Goal: Information Seeking & Learning: Learn about a topic

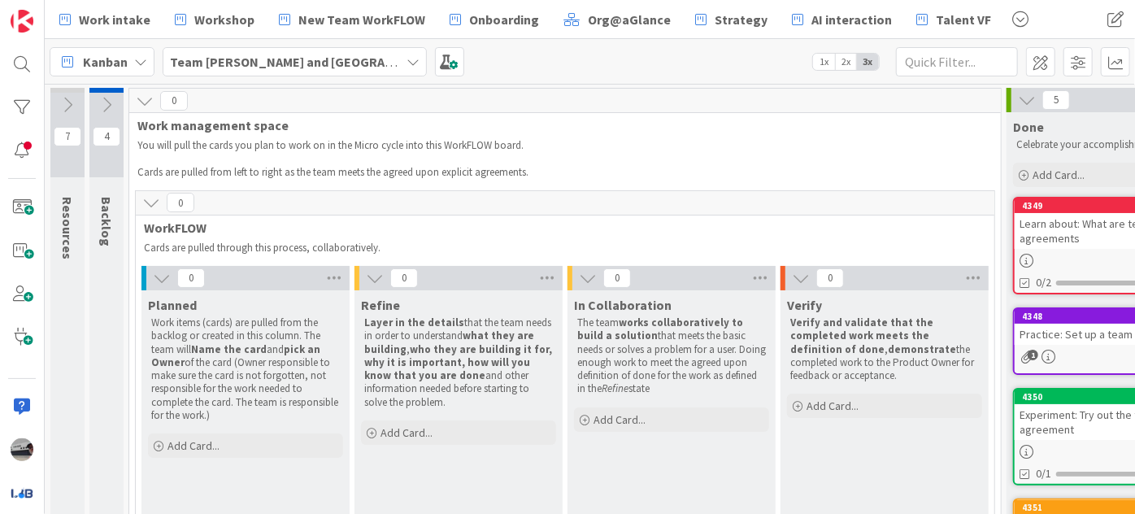
scroll to position [150, 181]
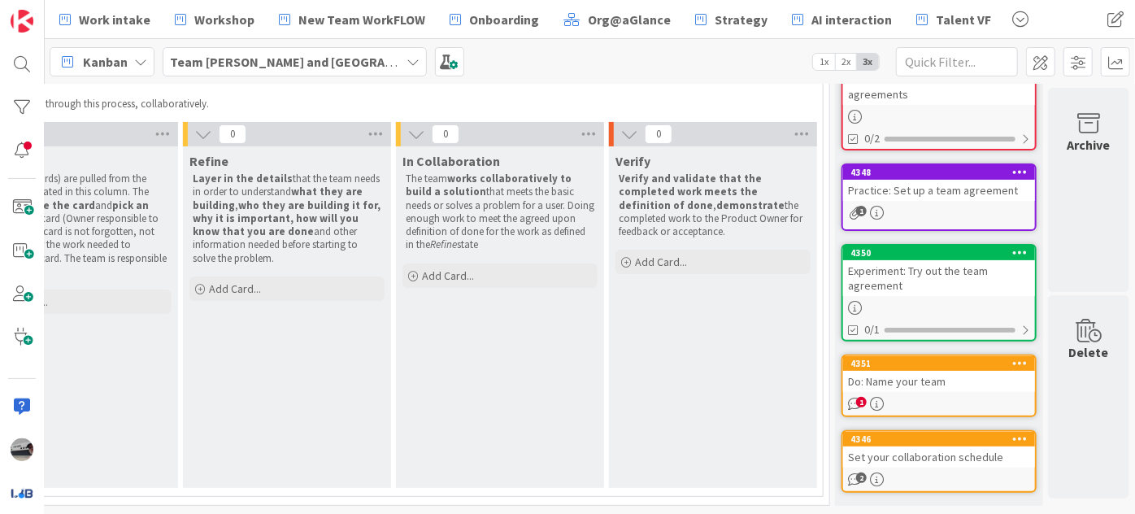
click at [913, 372] on div "Do: Name your team" at bounding box center [939, 381] width 192 height 21
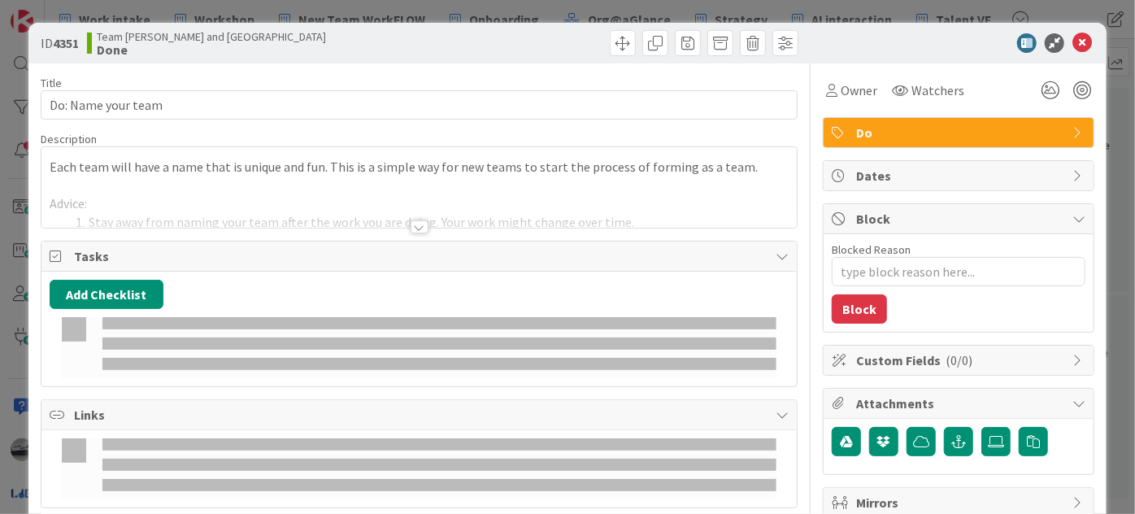
type textarea "x"
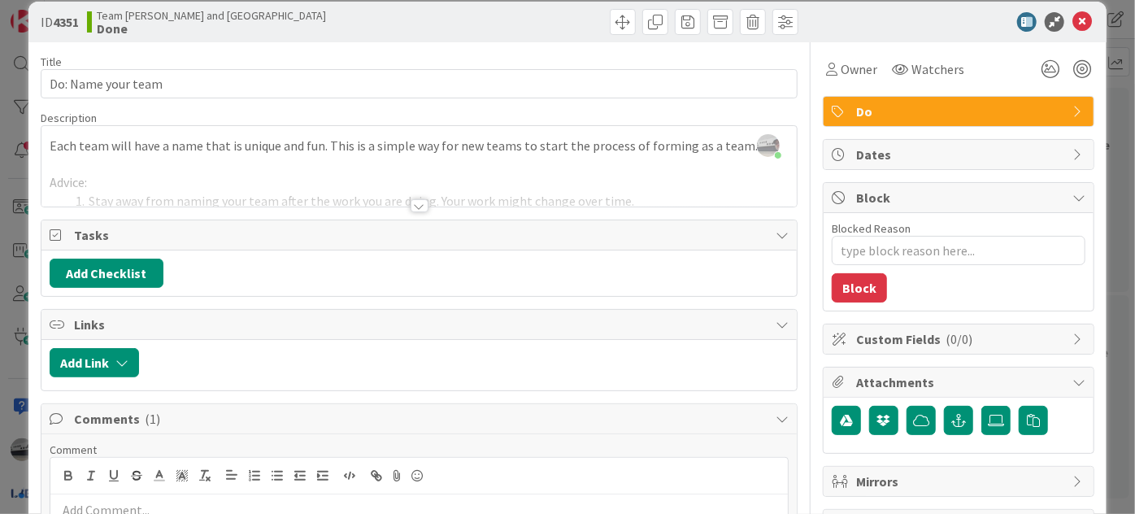
click at [415, 201] on div at bounding box center [419, 205] width 18 height 13
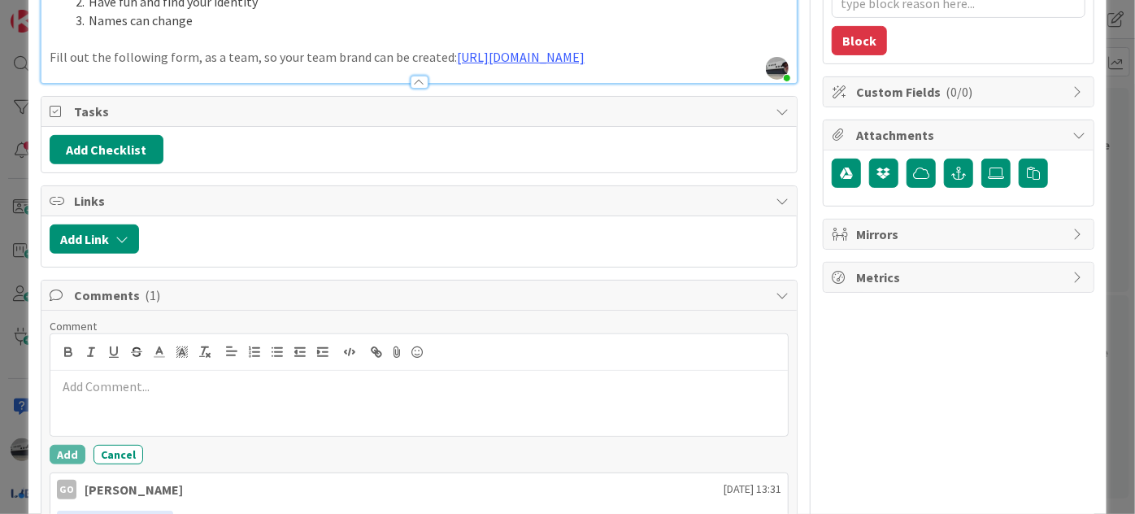
scroll to position [390, 0]
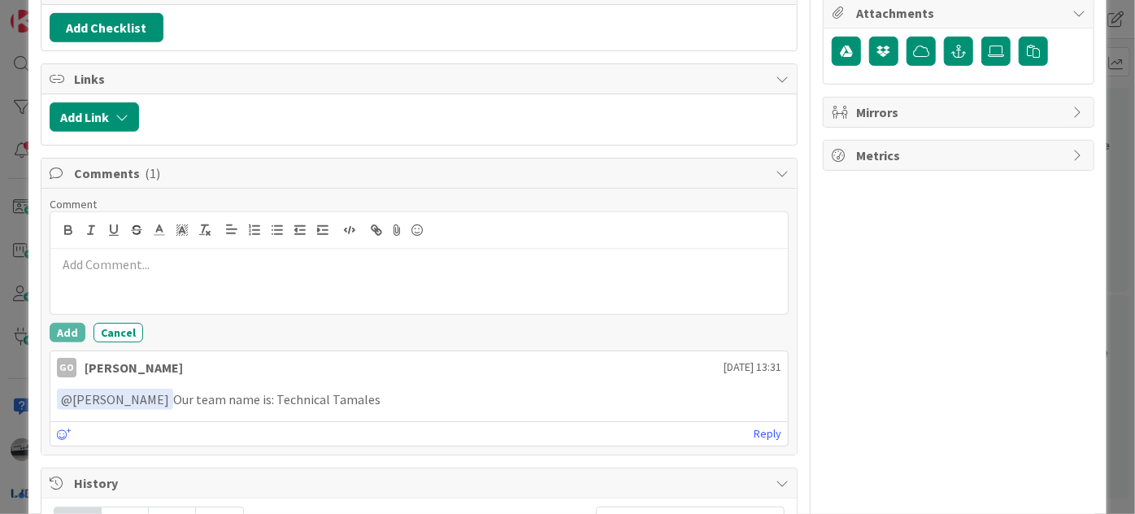
drag, startPoint x: 367, startPoint y: 414, endPoint x: 261, endPoint y: 409, distance: 105.8
click at [261, 409] on p "﻿ @ [PERSON_NAME] ﻿ Our team name is: Technical Tamales" at bounding box center [419, 400] width 724 height 22
copy p "Technical Tamales"
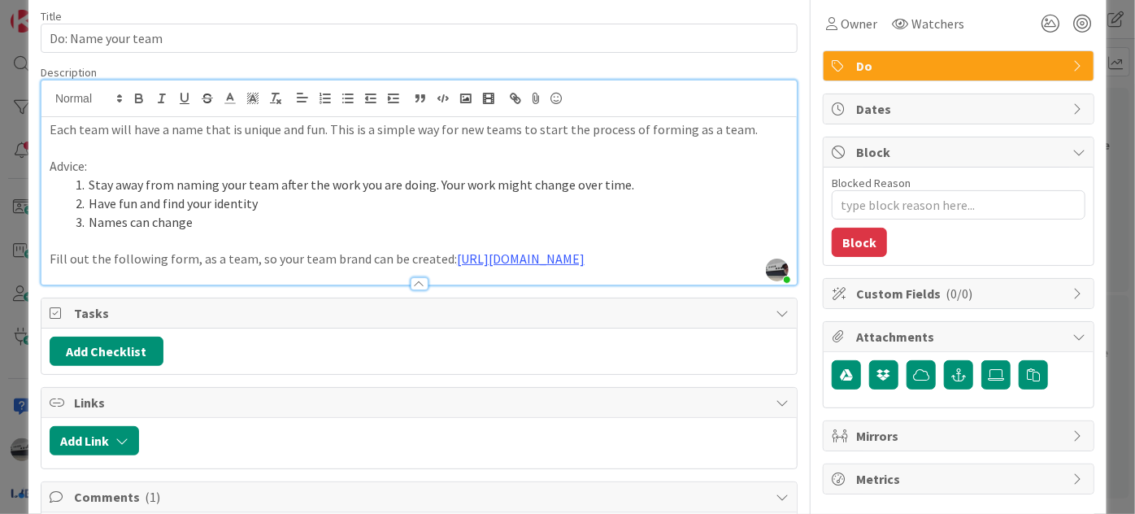
scroll to position [21, 0]
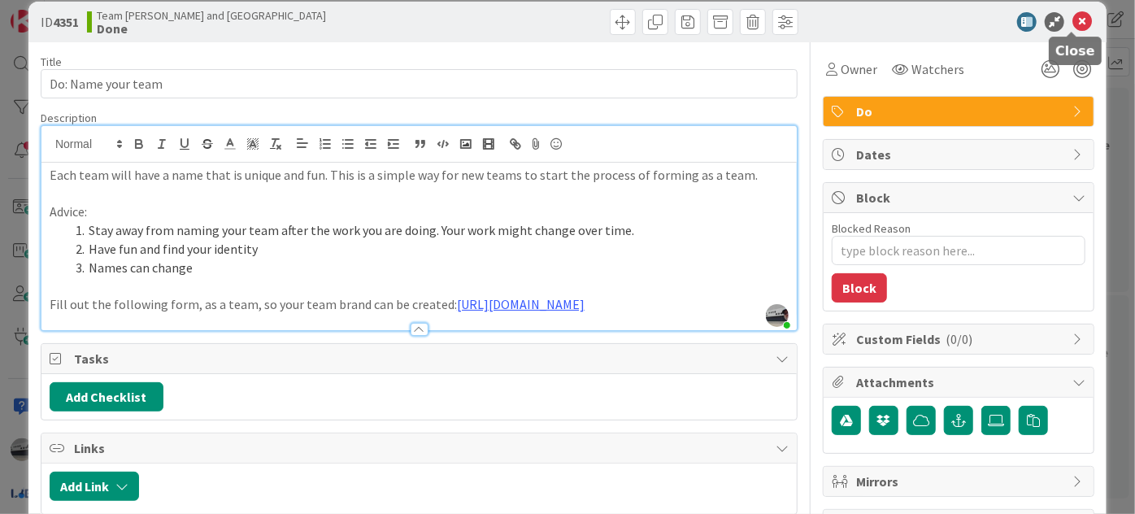
click at [1072, 18] on icon at bounding box center [1082, 22] width 20 height 20
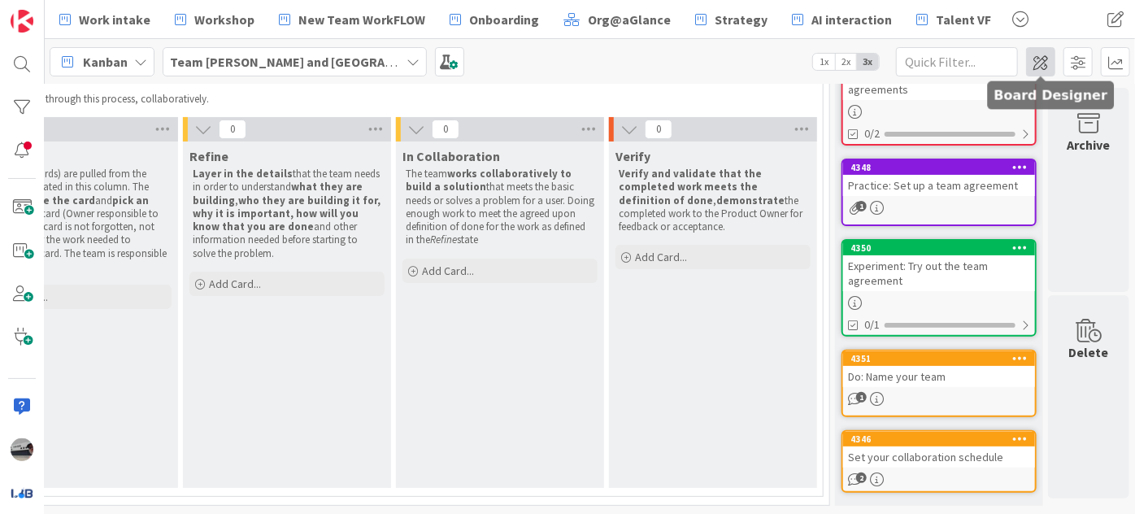
click at [1043, 67] on span at bounding box center [1040, 61] width 29 height 29
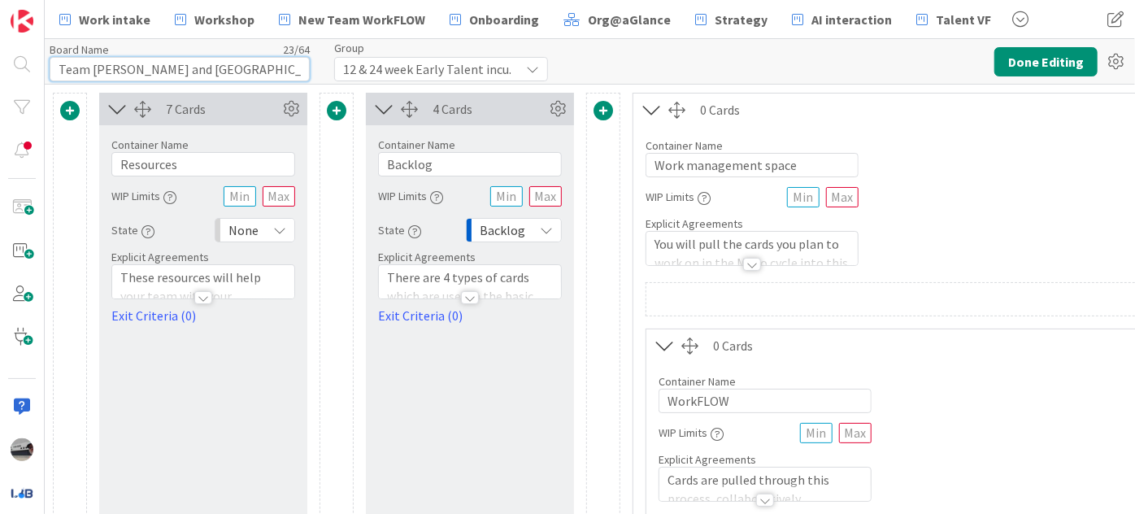
drag, startPoint x: 210, startPoint y: 71, endPoint x: 93, endPoint y: 66, distance: 116.3
click at [93, 66] on input "Team [PERSON_NAME] and [GEOGRAPHIC_DATA]" at bounding box center [180, 69] width 260 height 24
paste input "Technical Tamales"
type input "Team Technical Tamales"
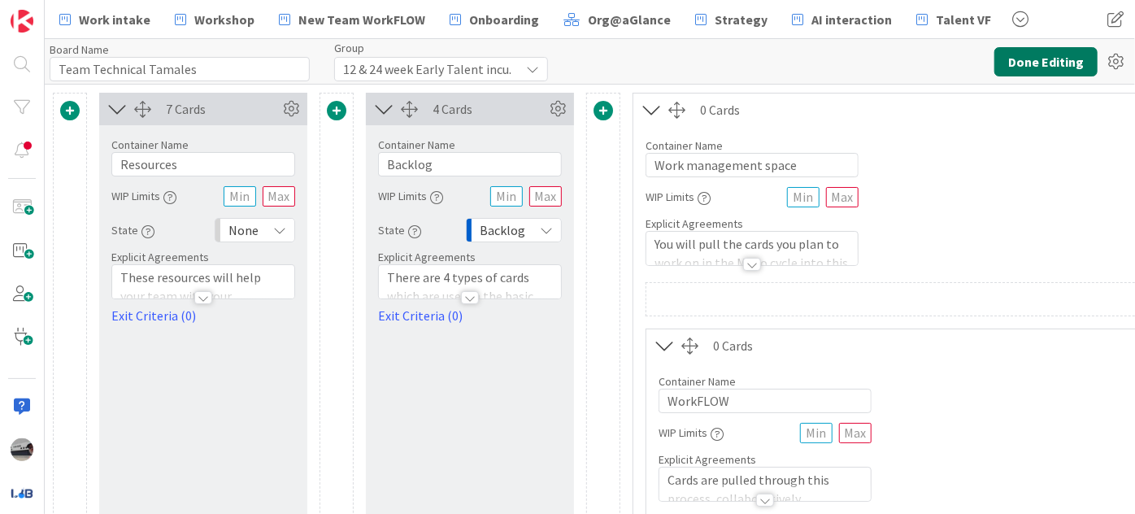
click at [1061, 50] on button "Done Editing" at bounding box center [1045, 61] width 103 height 29
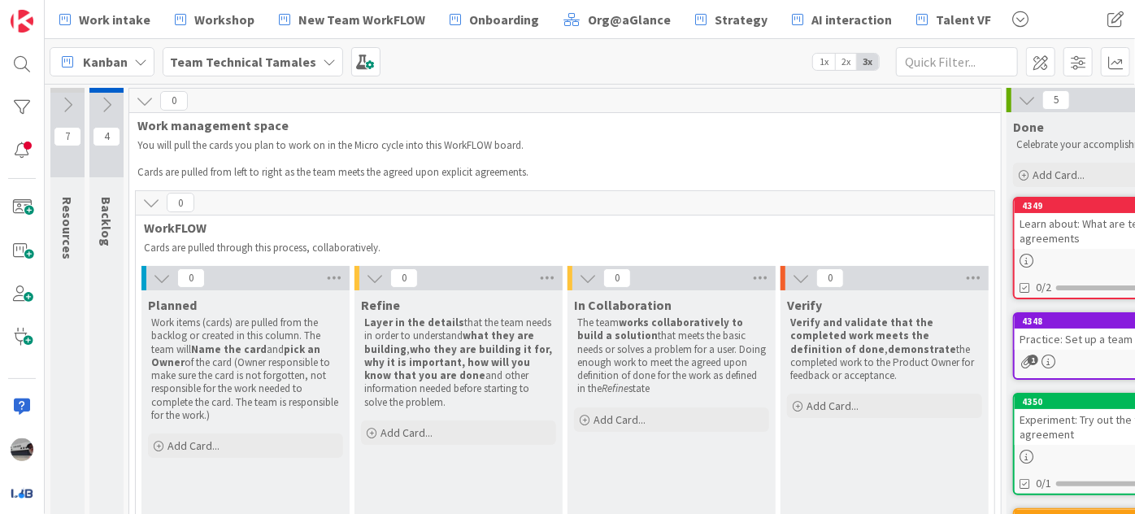
click at [154, 276] on icon at bounding box center [162, 278] width 18 height 18
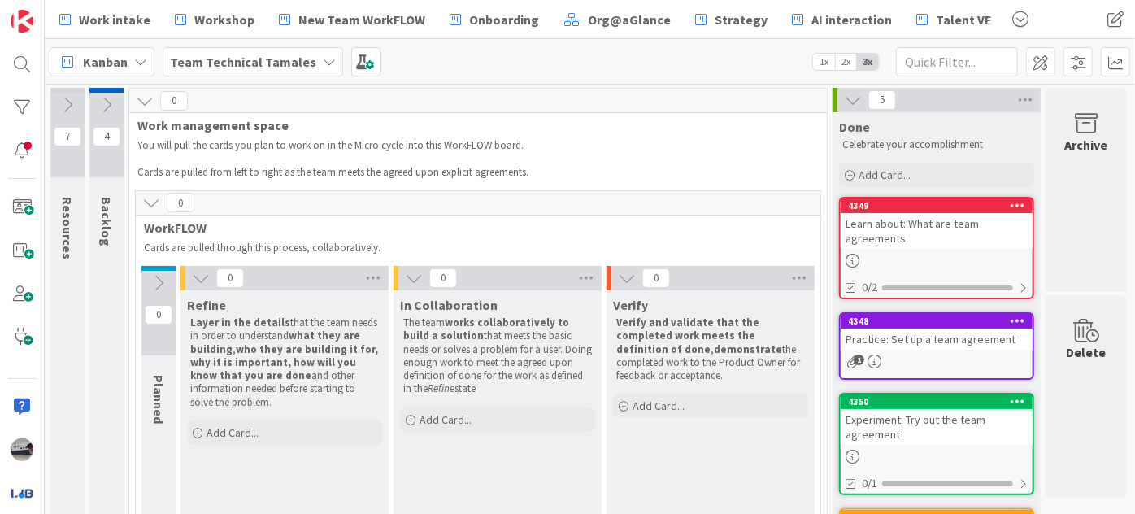
click at [192, 276] on icon at bounding box center [201, 278] width 18 height 18
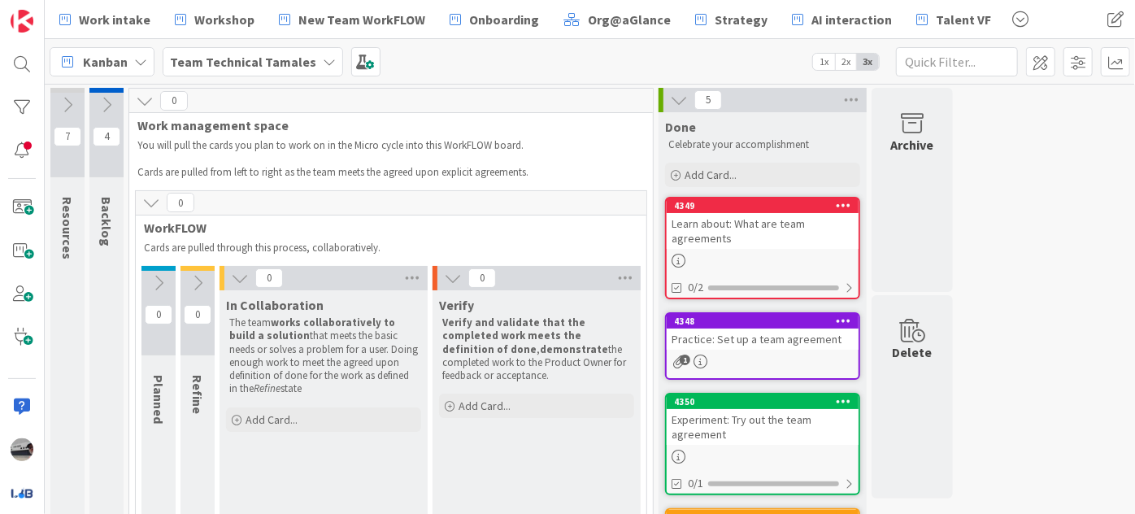
click at [236, 276] on icon at bounding box center [240, 278] width 18 height 18
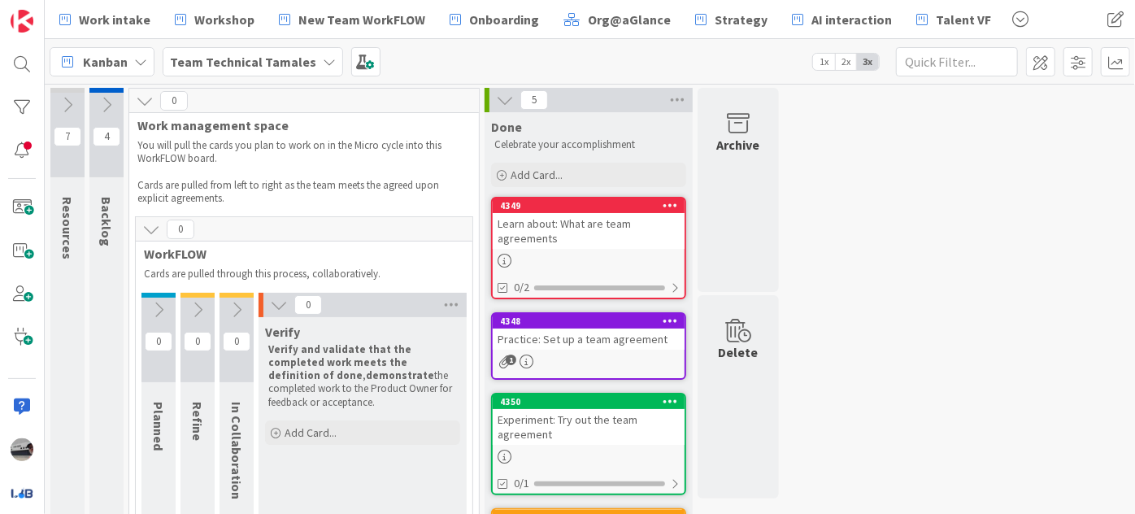
click at [273, 305] on icon at bounding box center [279, 305] width 18 height 18
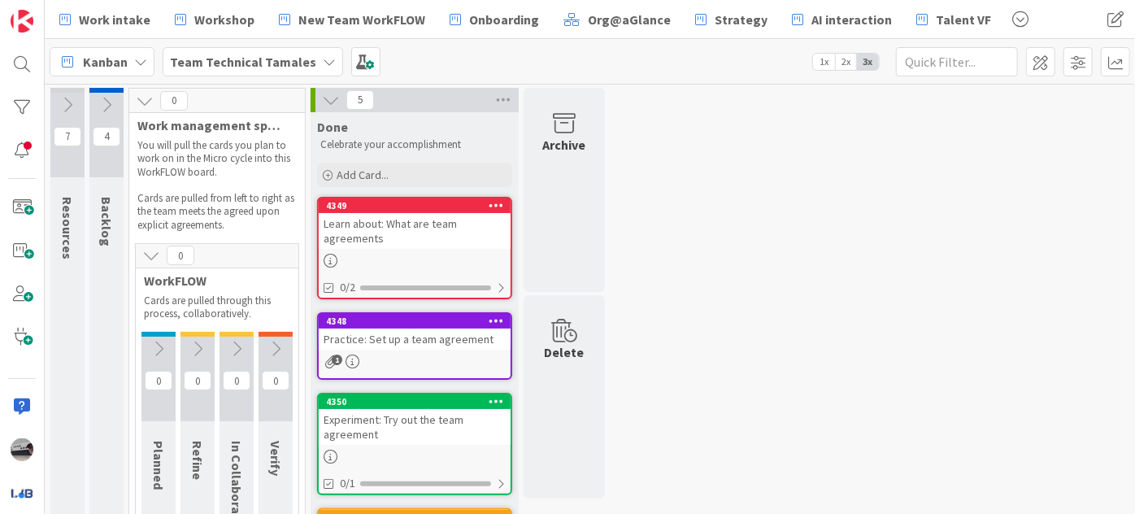
click at [146, 250] on icon at bounding box center [151, 255] width 18 height 18
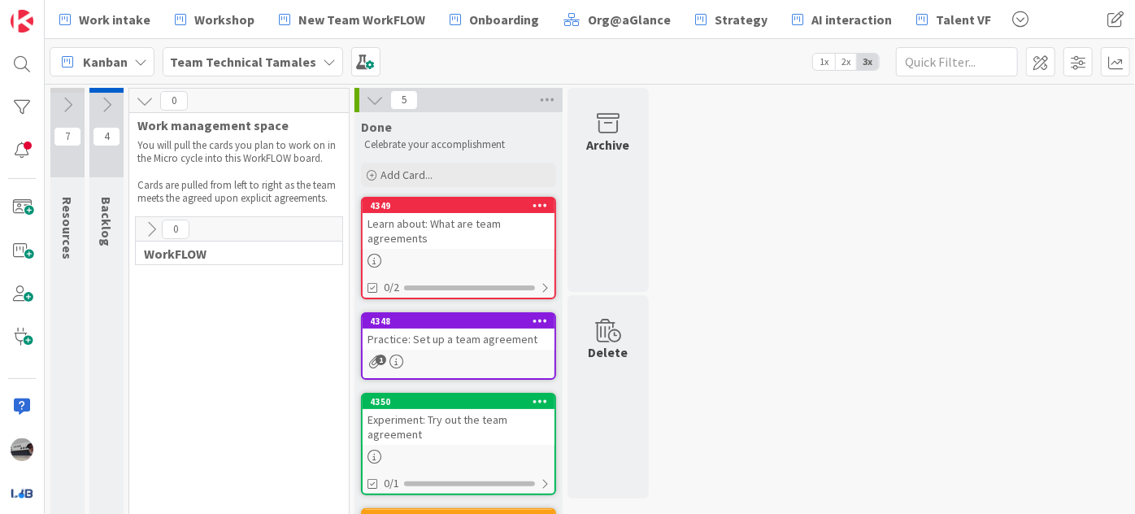
click at [146, 225] on icon at bounding box center [151, 229] width 18 height 18
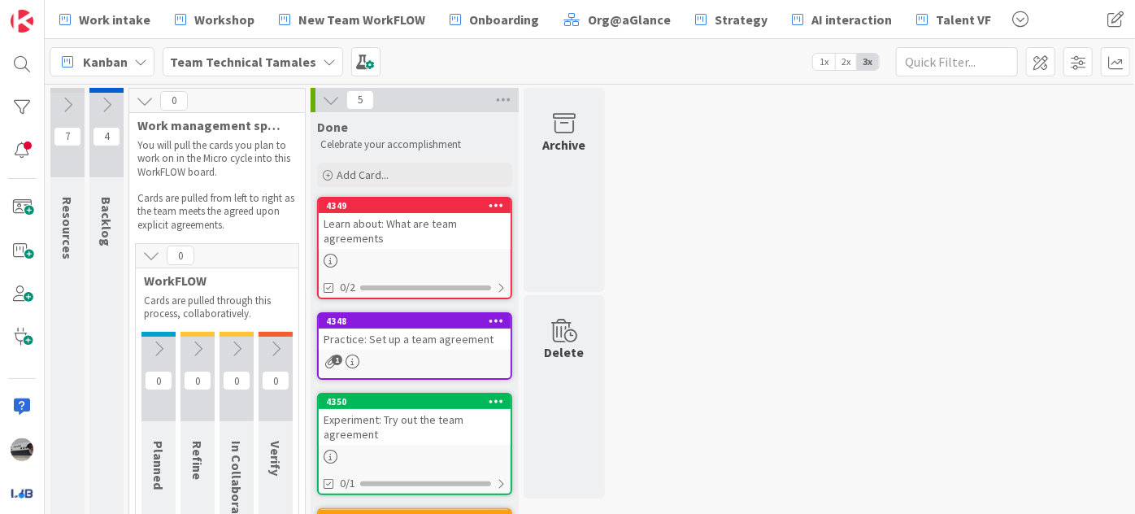
click at [154, 253] on icon at bounding box center [151, 255] width 18 height 18
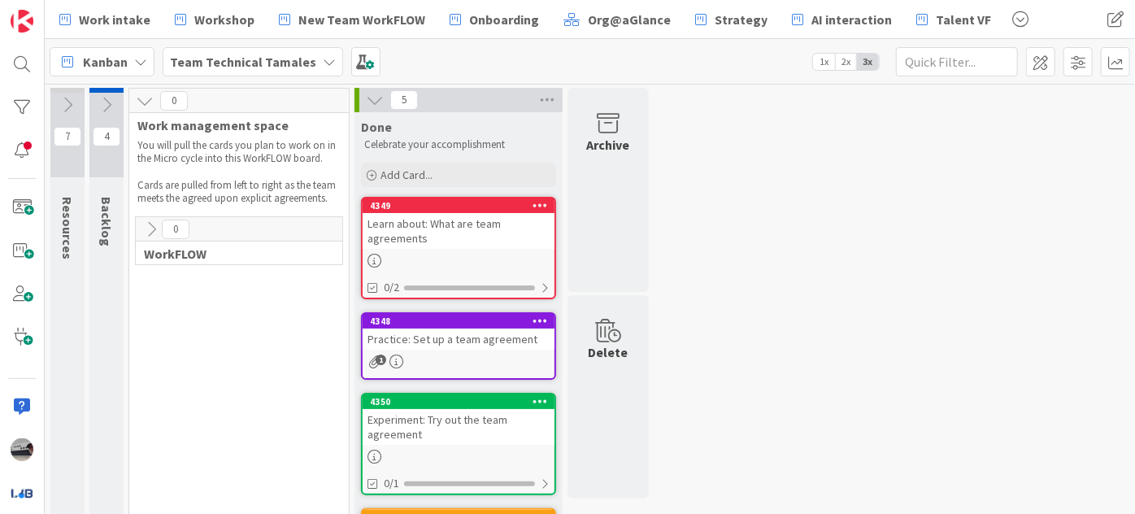
click at [145, 98] on icon at bounding box center [145, 101] width 18 height 18
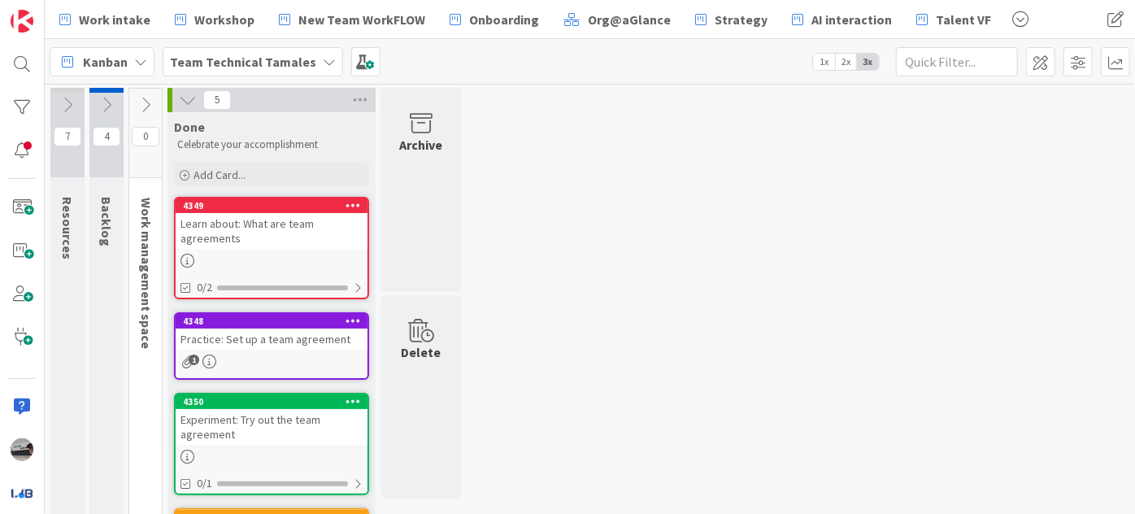
click at [191, 99] on icon at bounding box center [188, 100] width 18 height 18
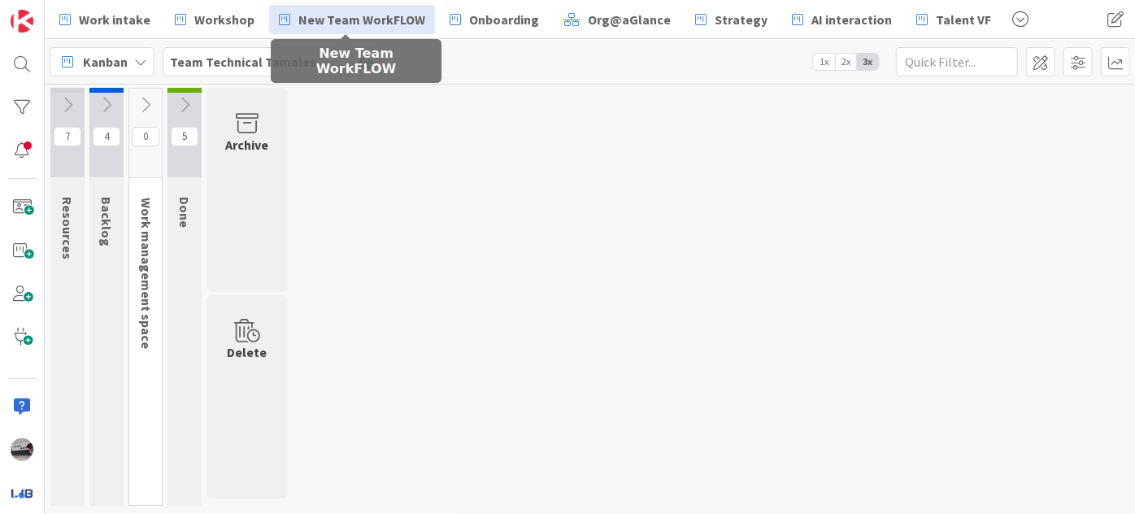
click at [351, 12] on span "New Team WorkFLOW" at bounding box center [361, 20] width 127 height 20
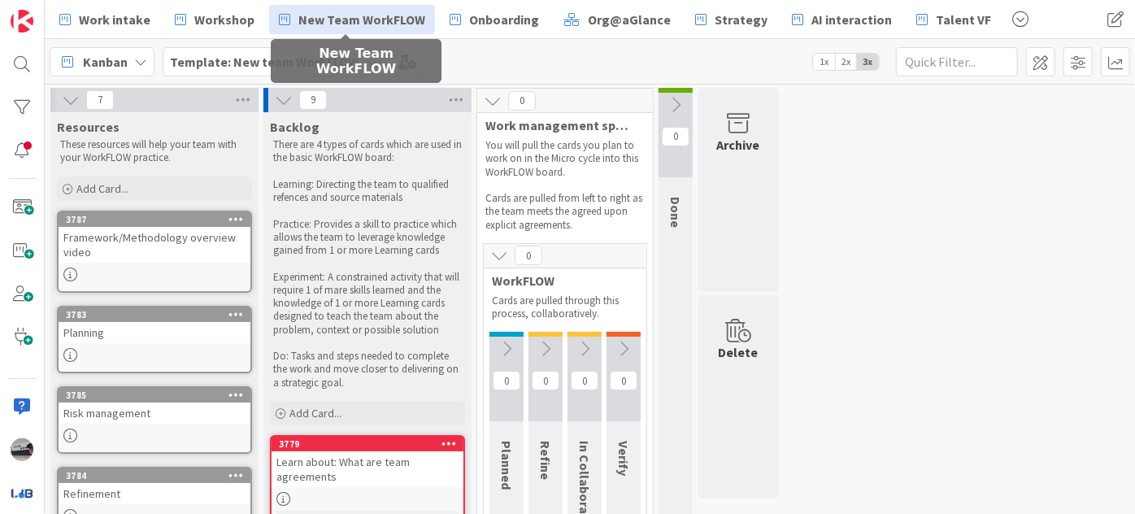
click at [63, 101] on icon at bounding box center [71, 100] width 18 height 18
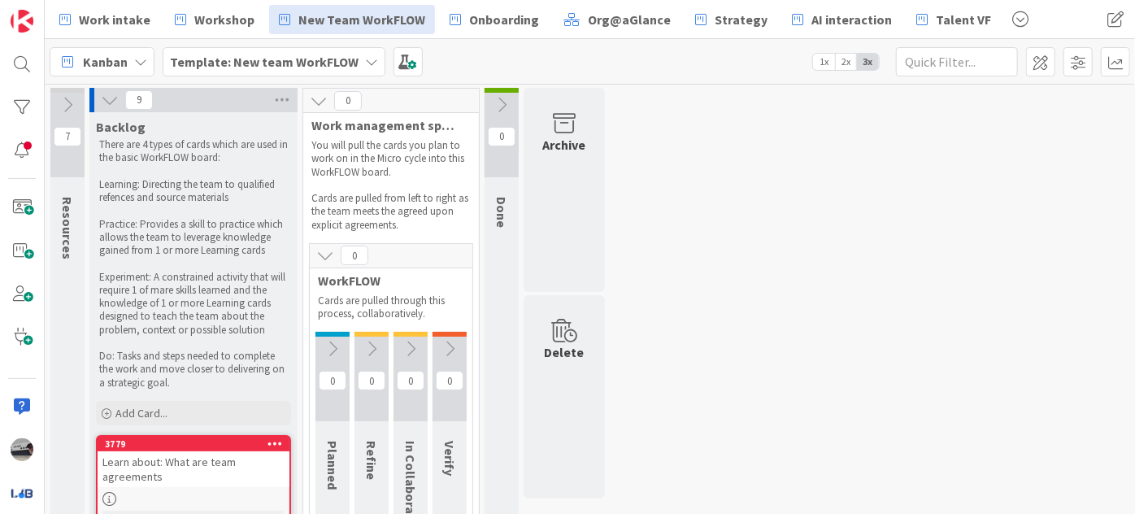
click at [70, 103] on icon at bounding box center [68, 105] width 18 height 18
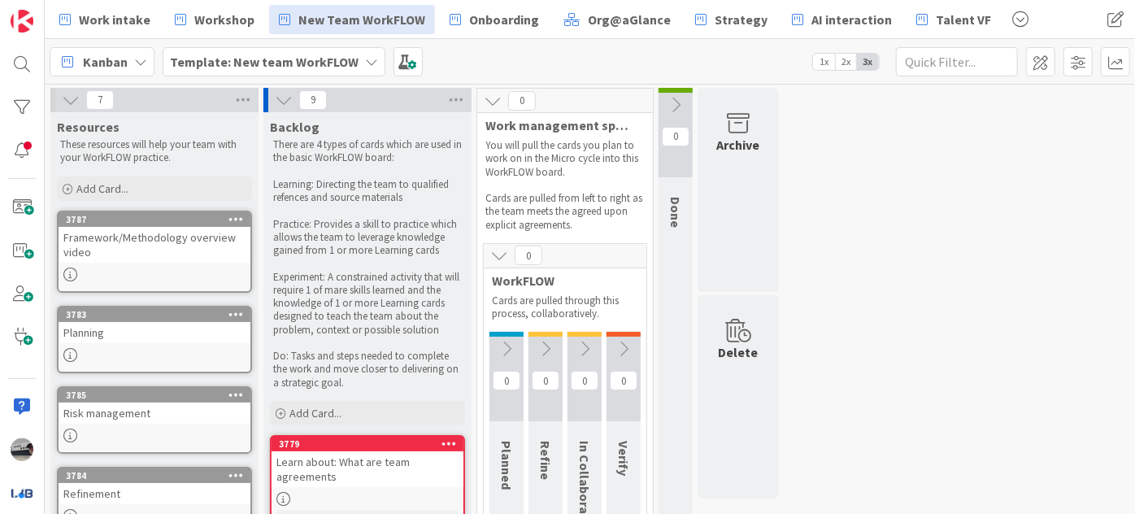
click at [72, 99] on icon at bounding box center [71, 100] width 18 height 18
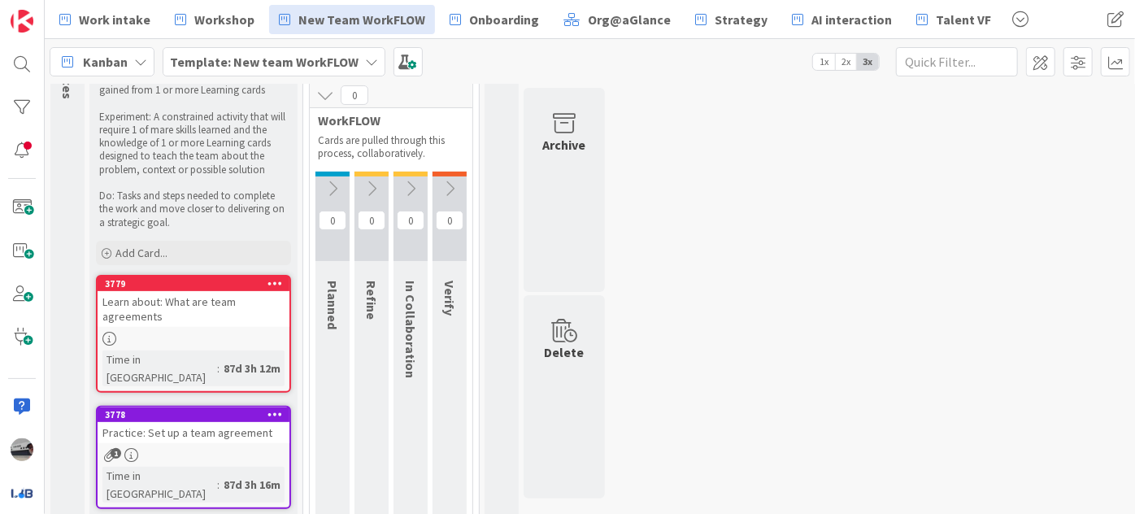
scroll to position [73, 0]
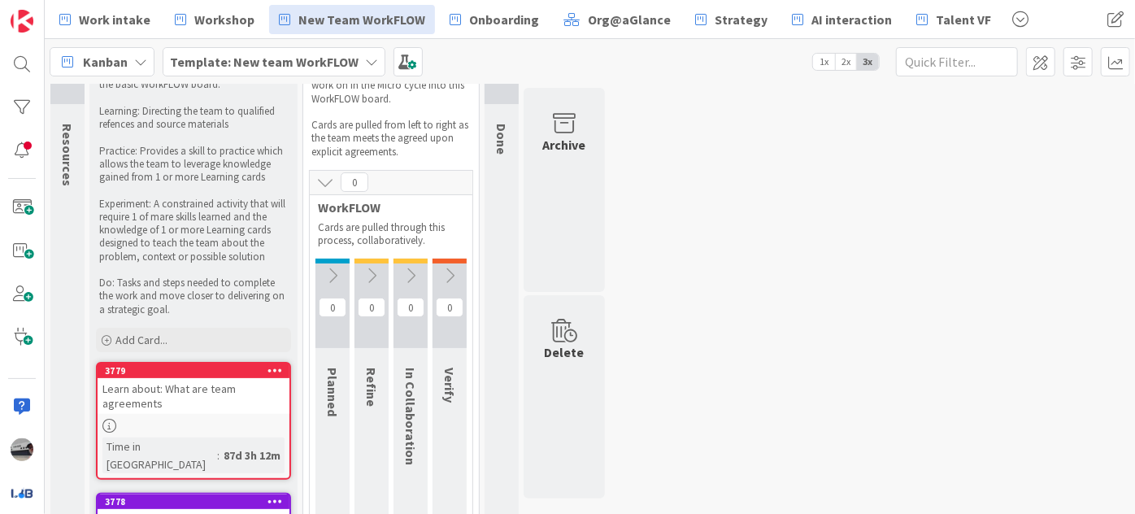
click at [336, 267] on icon at bounding box center [332, 276] width 18 height 18
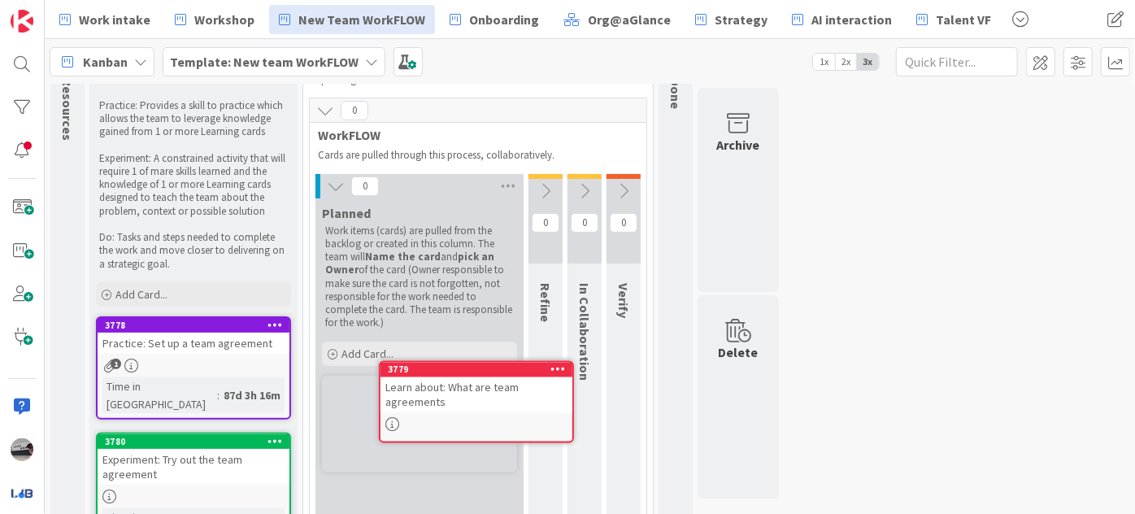
scroll to position [151, 0]
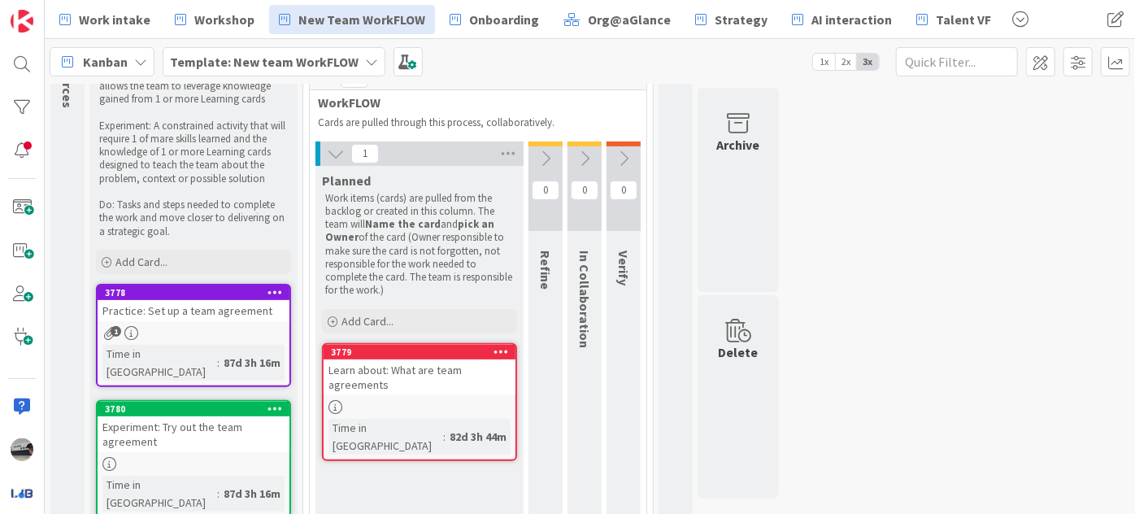
click at [543, 166] on button at bounding box center [545, 158] width 34 height 24
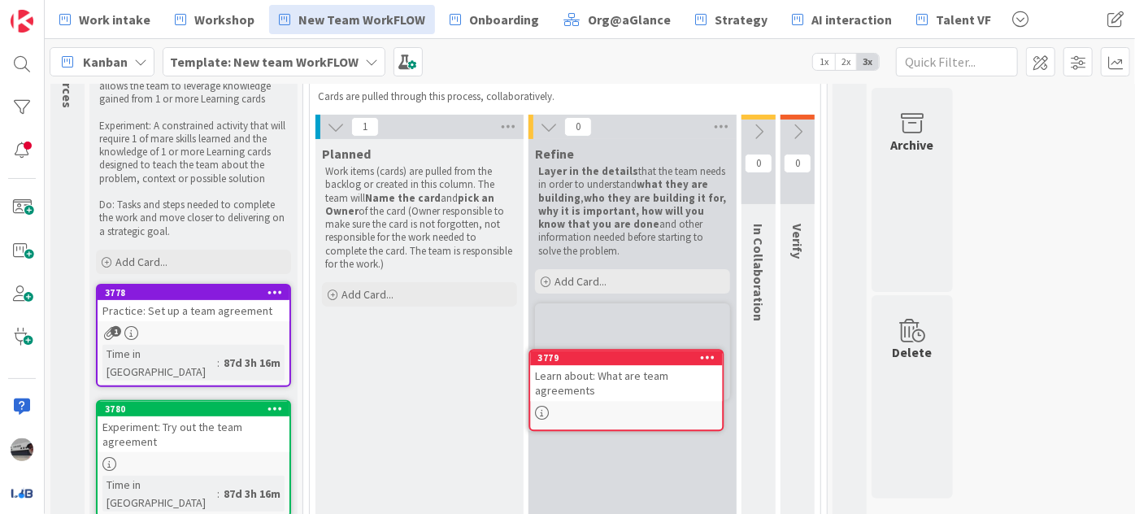
scroll to position [189, 0]
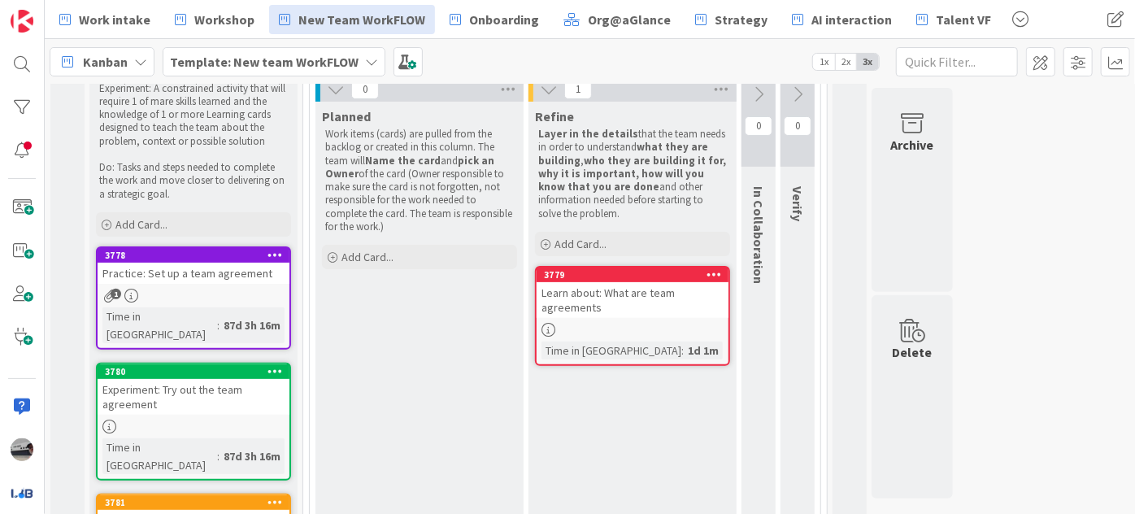
click at [755, 102] on button at bounding box center [758, 94] width 34 height 24
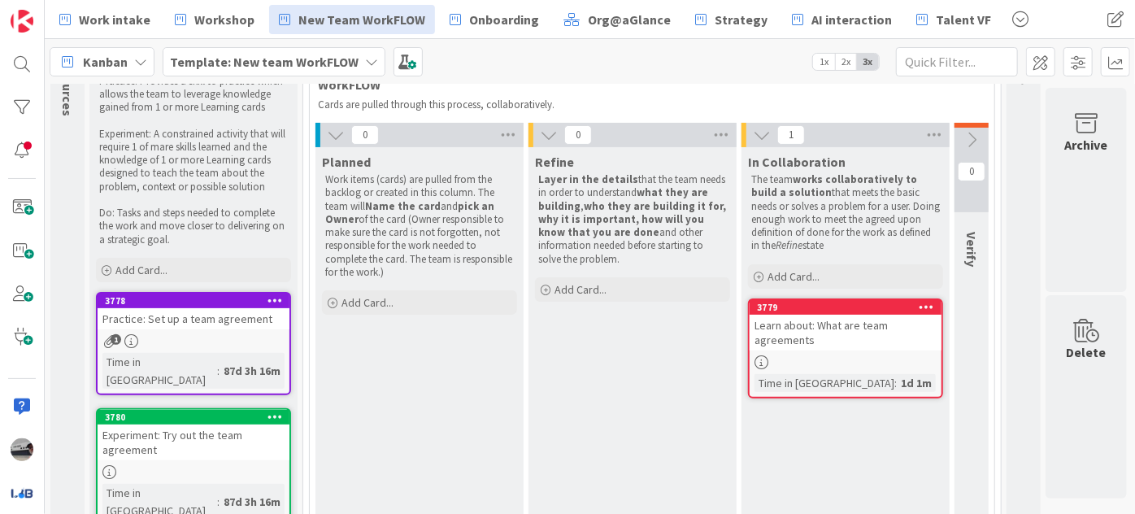
scroll to position [60, 7]
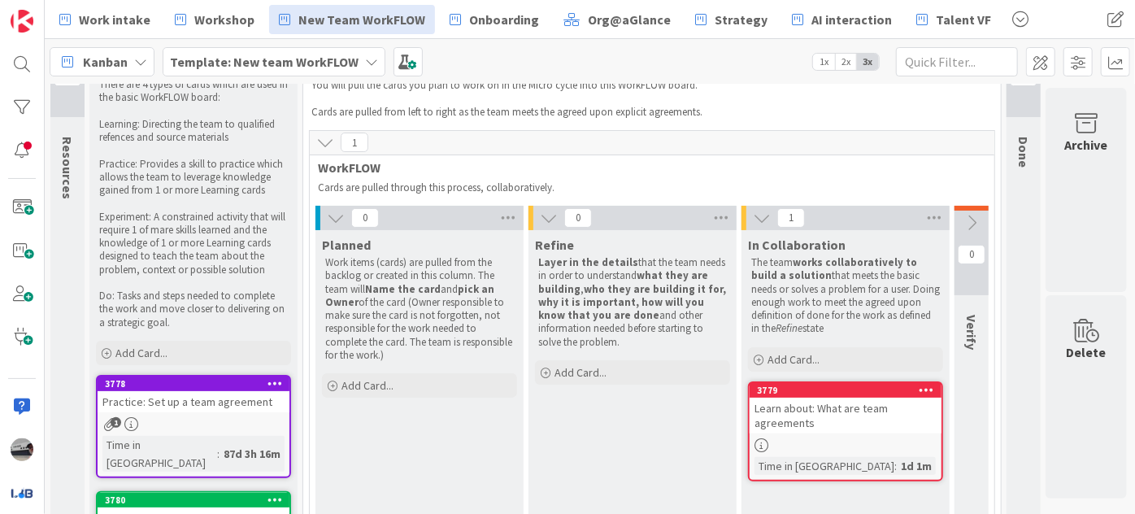
click at [967, 218] on icon at bounding box center [971, 223] width 18 height 18
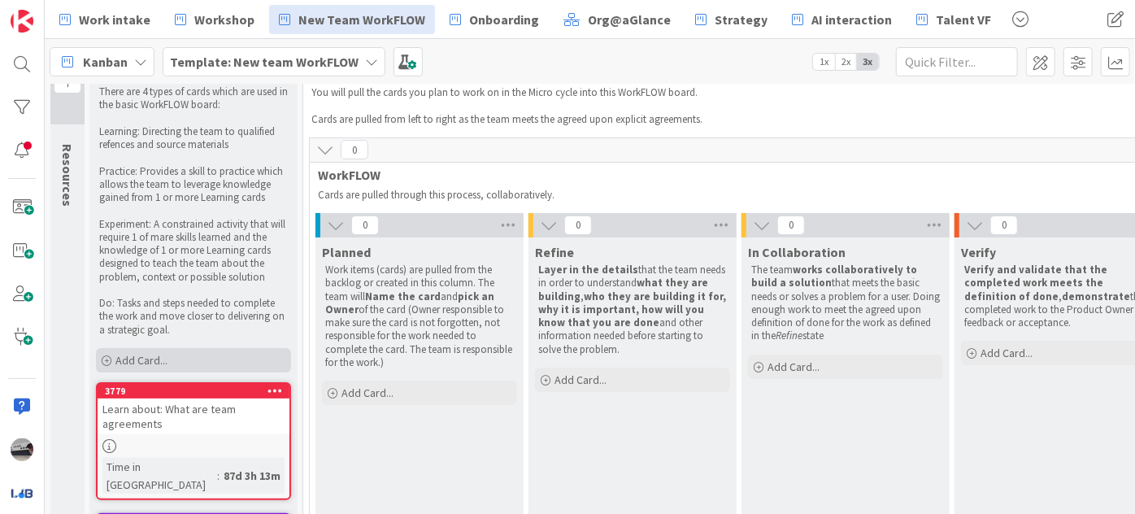
scroll to position [0, 0]
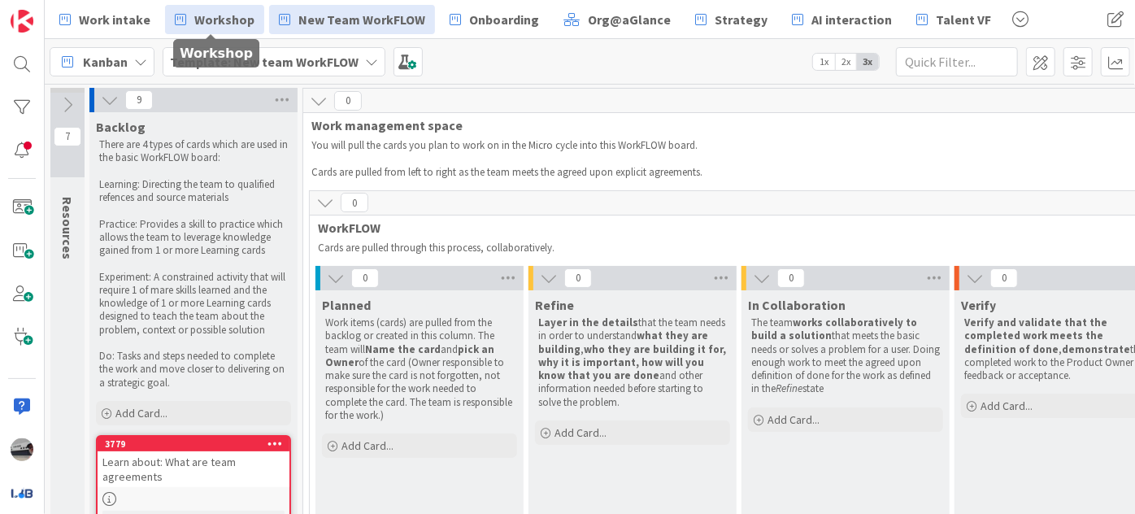
click at [212, 18] on span "Workshop" at bounding box center [224, 20] width 60 height 20
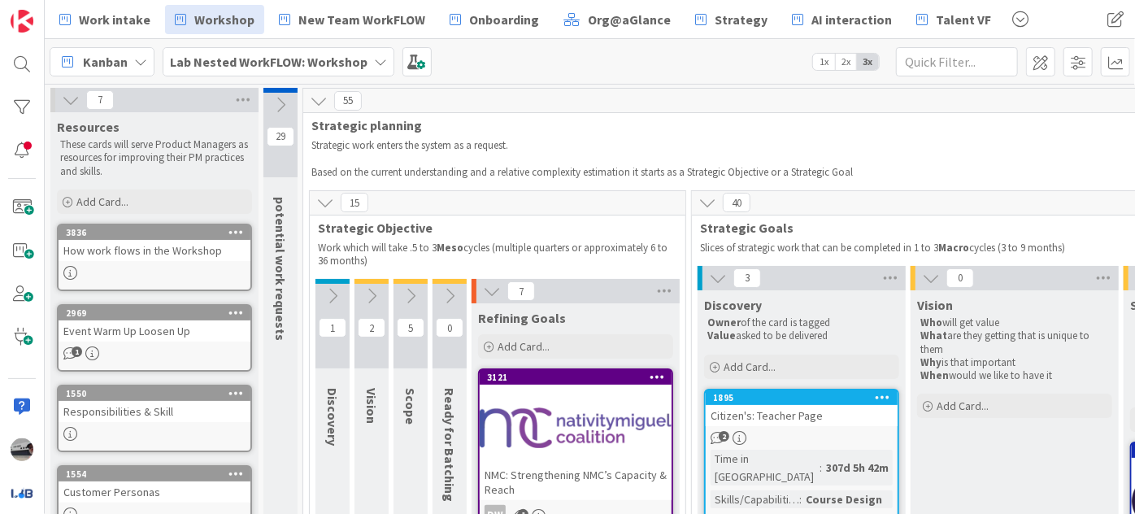
click at [485, 289] on icon at bounding box center [492, 291] width 18 height 18
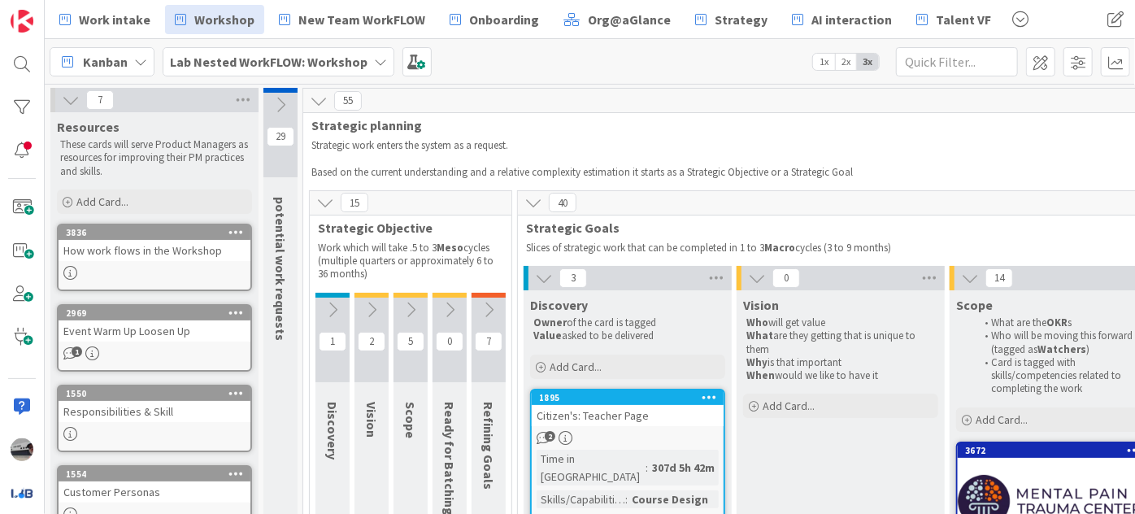
click at [541, 269] on icon at bounding box center [544, 278] width 18 height 18
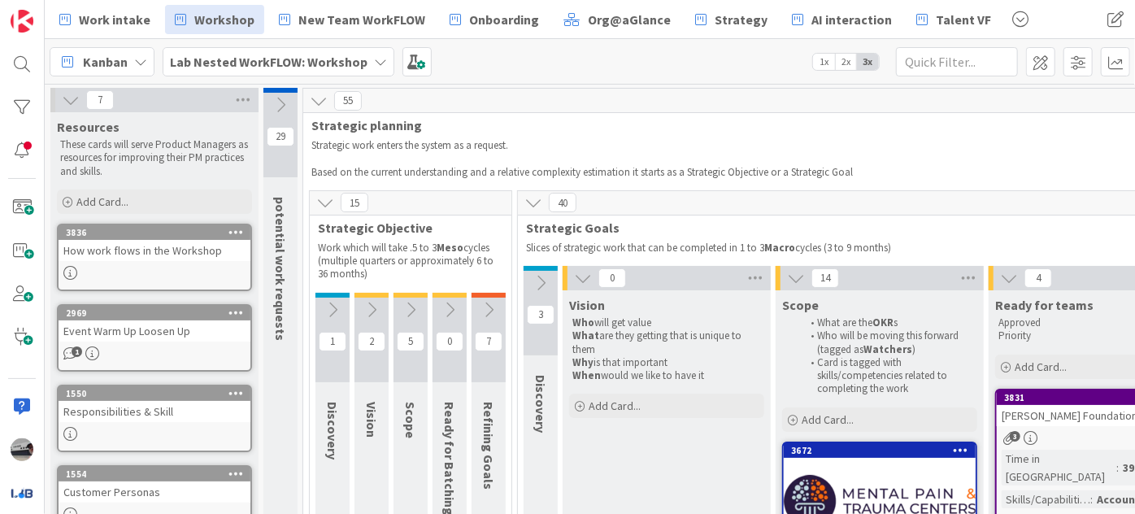
click at [576, 276] on icon at bounding box center [583, 278] width 18 height 18
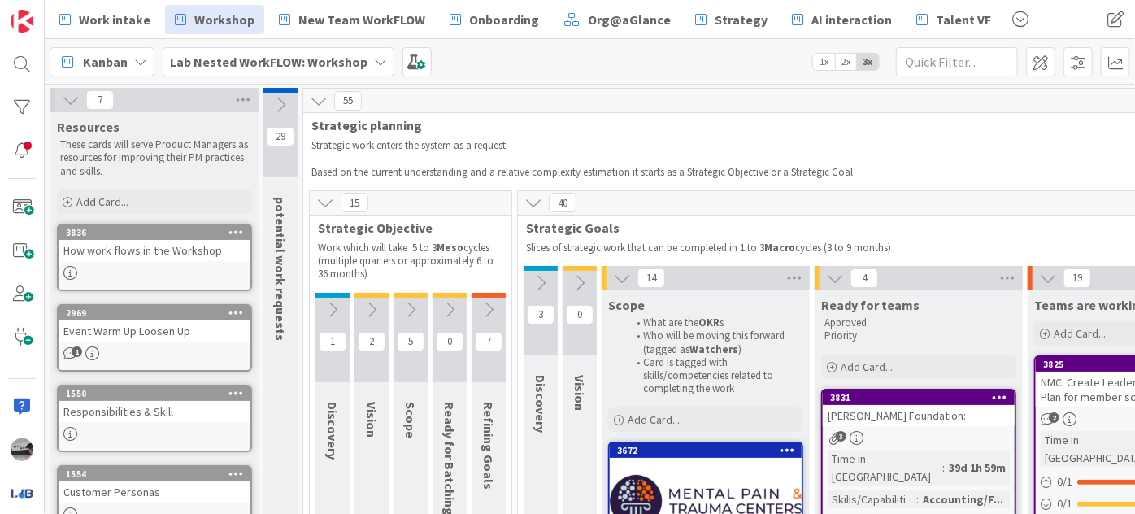
click at [619, 276] on icon at bounding box center [622, 278] width 18 height 18
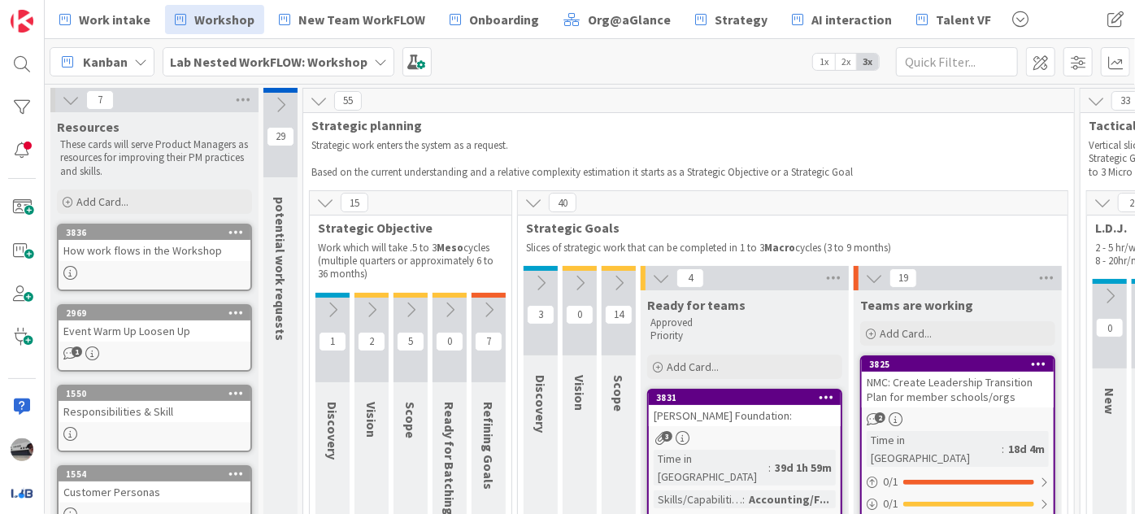
click at [663, 275] on icon at bounding box center [661, 278] width 18 height 18
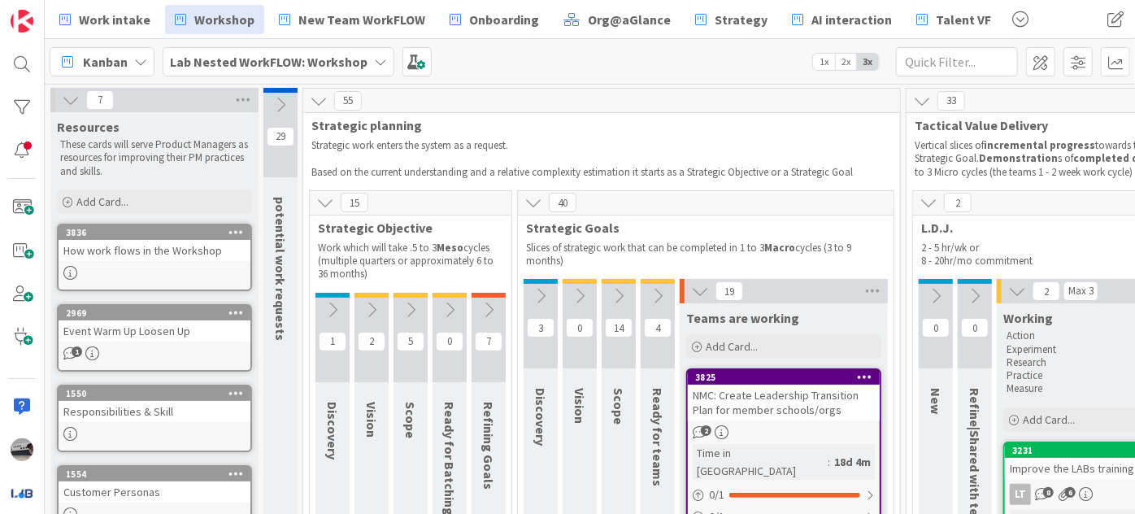
click at [701, 287] on icon at bounding box center [700, 291] width 18 height 18
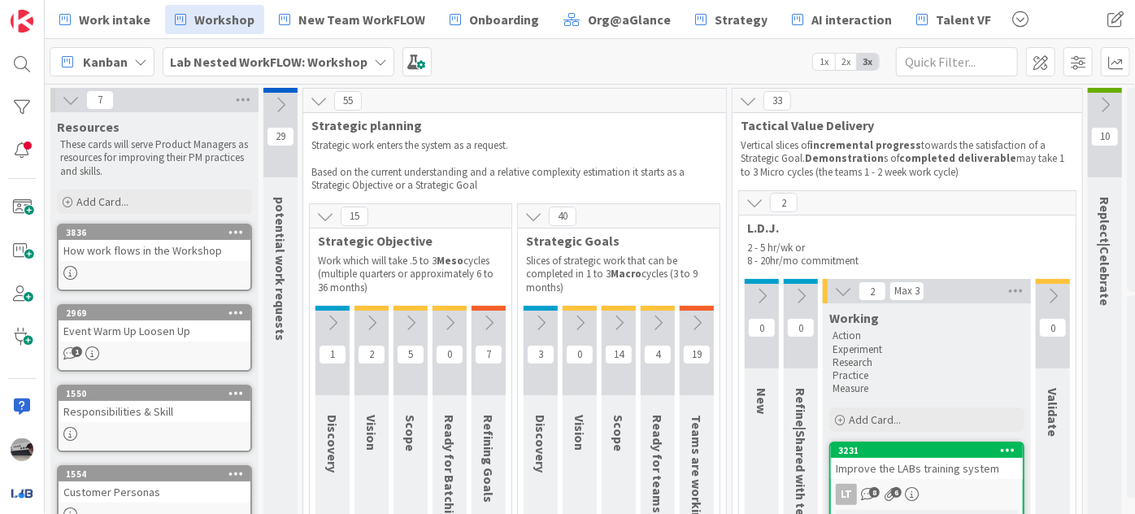
click at [756, 206] on icon at bounding box center [754, 202] width 18 height 18
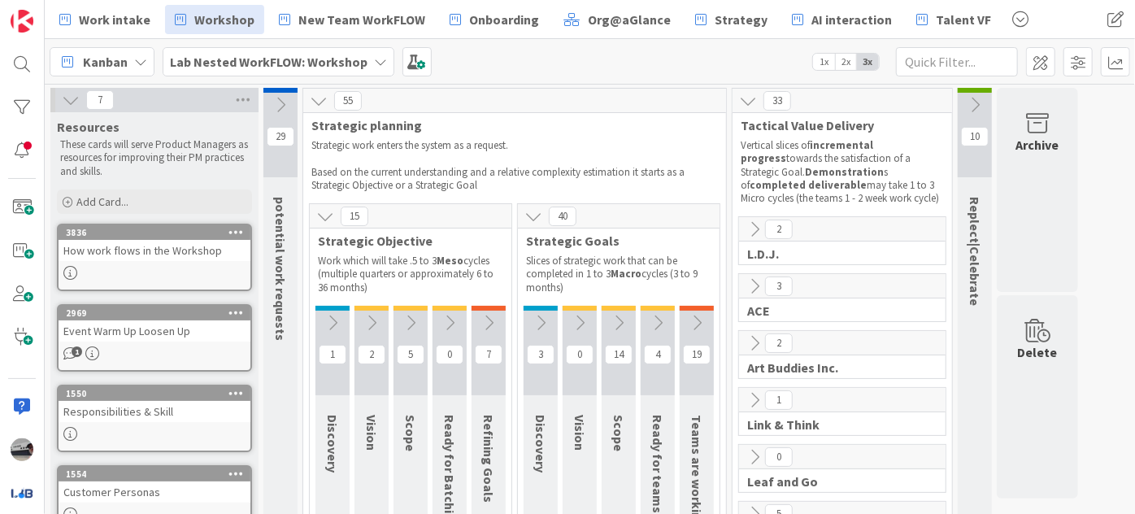
click at [750, 231] on icon at bounding box center [754, 229] width 18 height 18
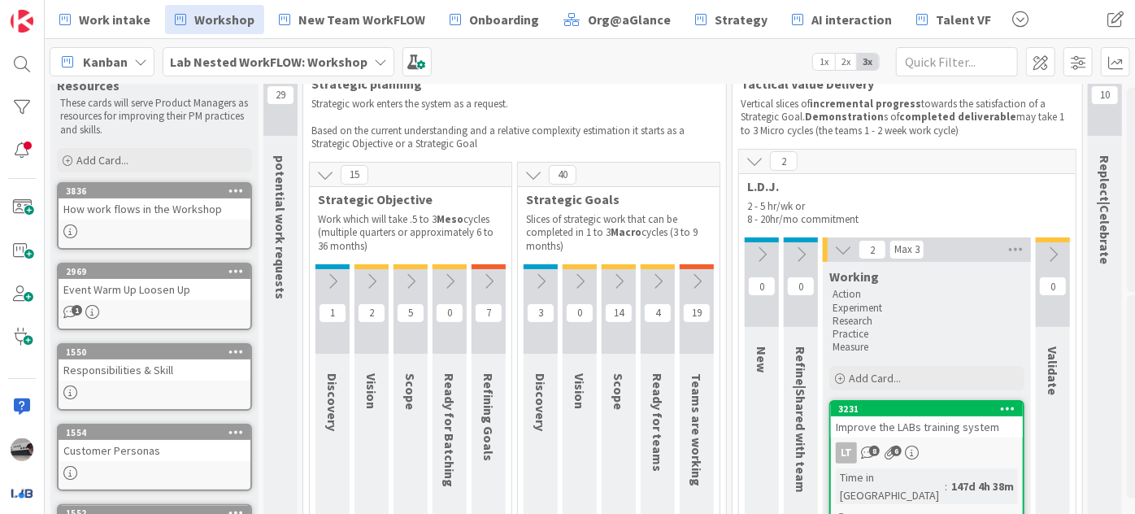
scroll to position [73, 0]
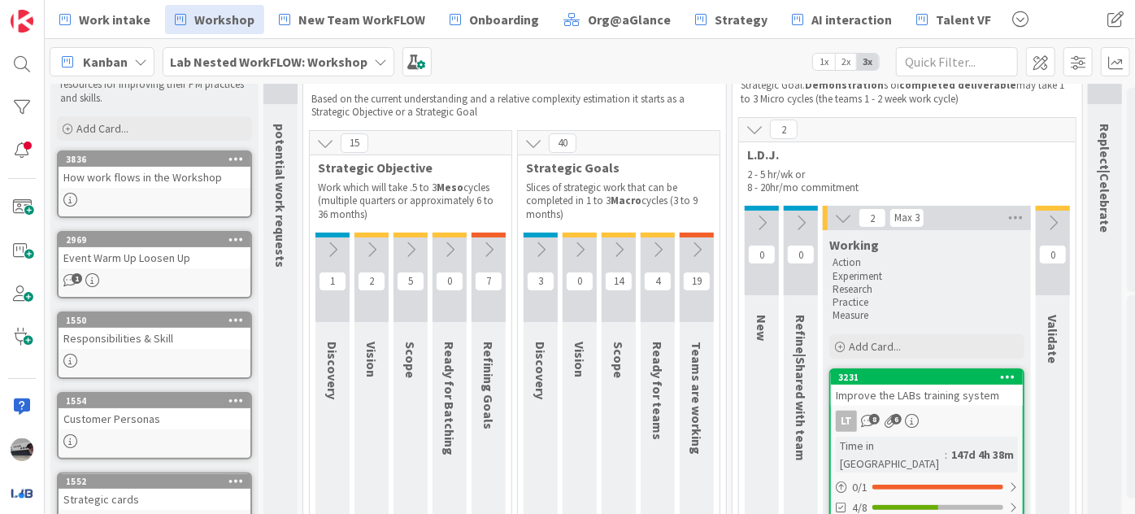
click at [658, 245] on icon at bounding box center [658, 250] width 18 height 18
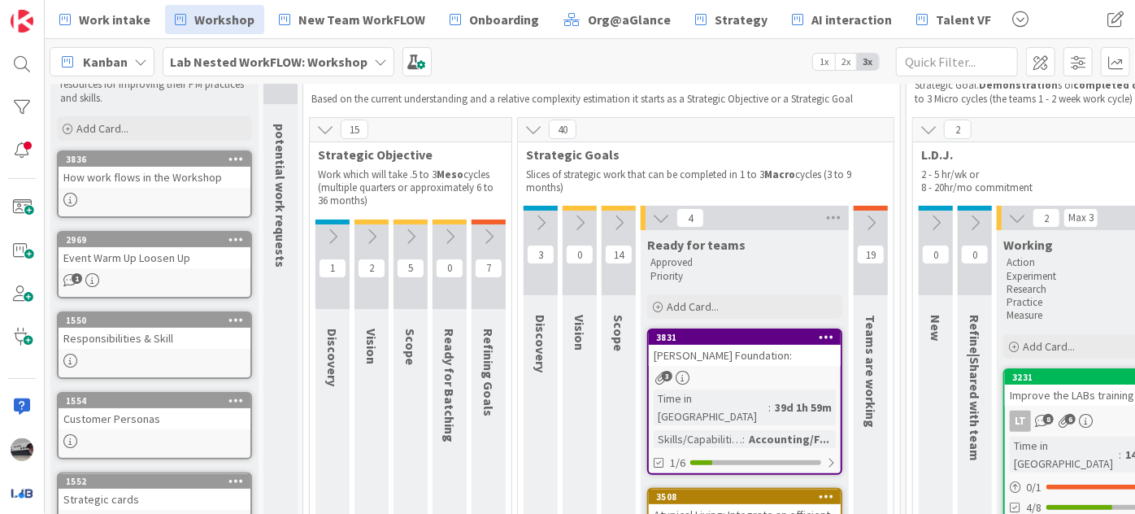
click at [870, 219] on icon at bounding box center [871, 223] width 18 height 18
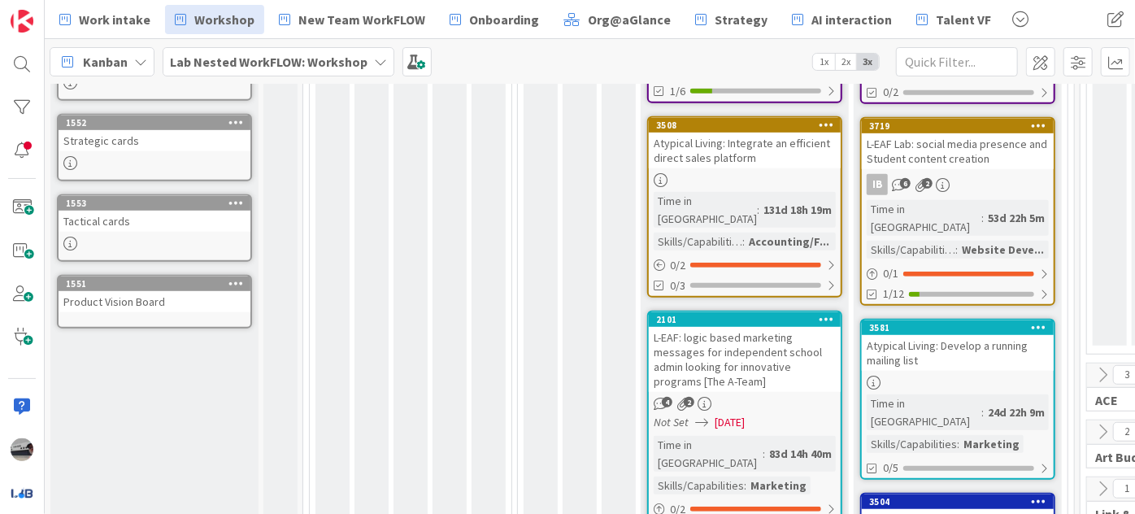
scroll to position [443, 0]
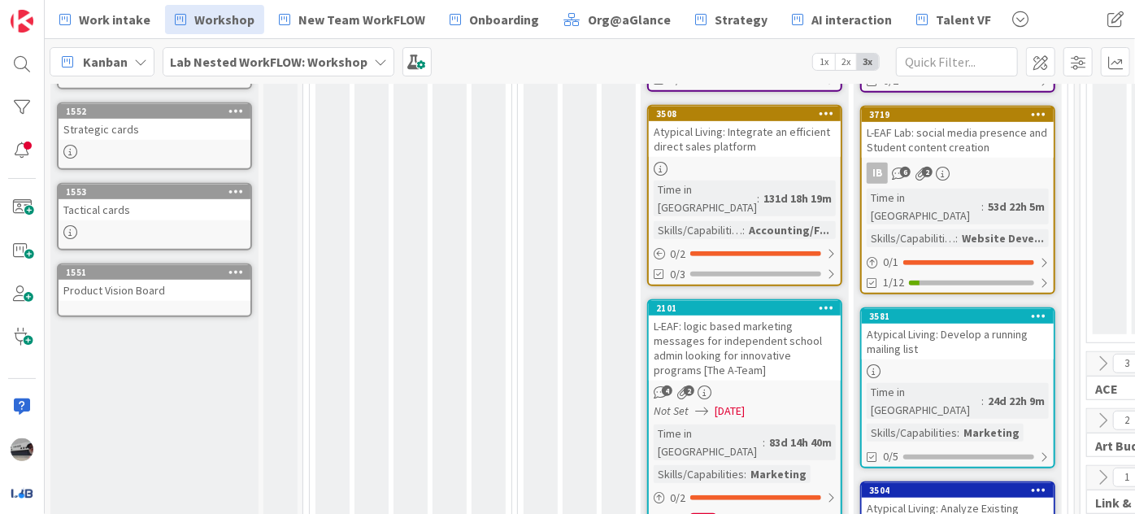
click at [754, 322] on div "L-EAF: logic based marketing messages for independent school admin looking for …" at bounding box center [745, 347] width 192 height 65
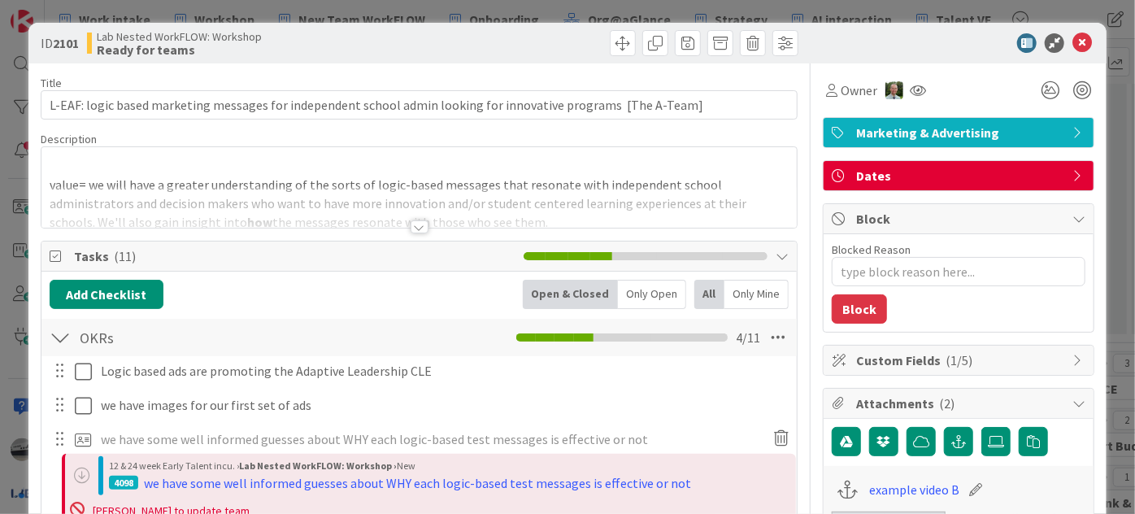
click at [411, 225] on div at bounding box center [419, 226] width 18 height 13
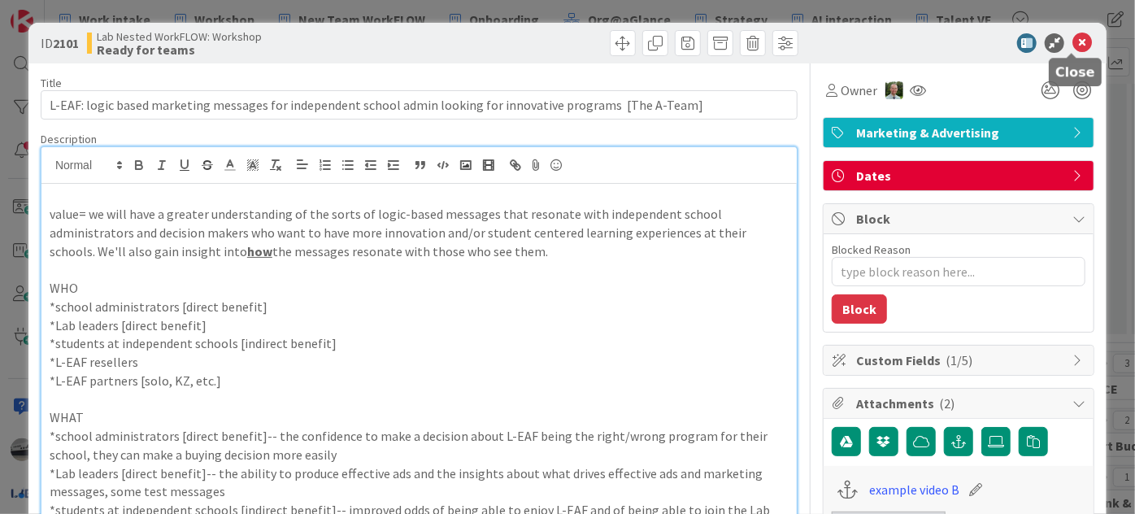
click at [1073, 41] on icon at bounding box center [1082, 43] width 20 height 20
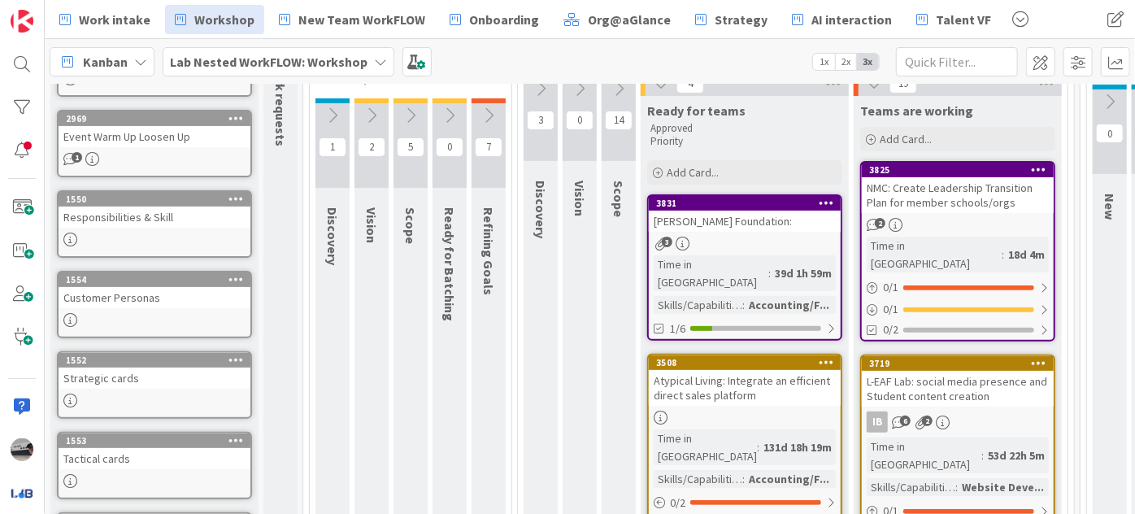
scroll to position [73, 0]
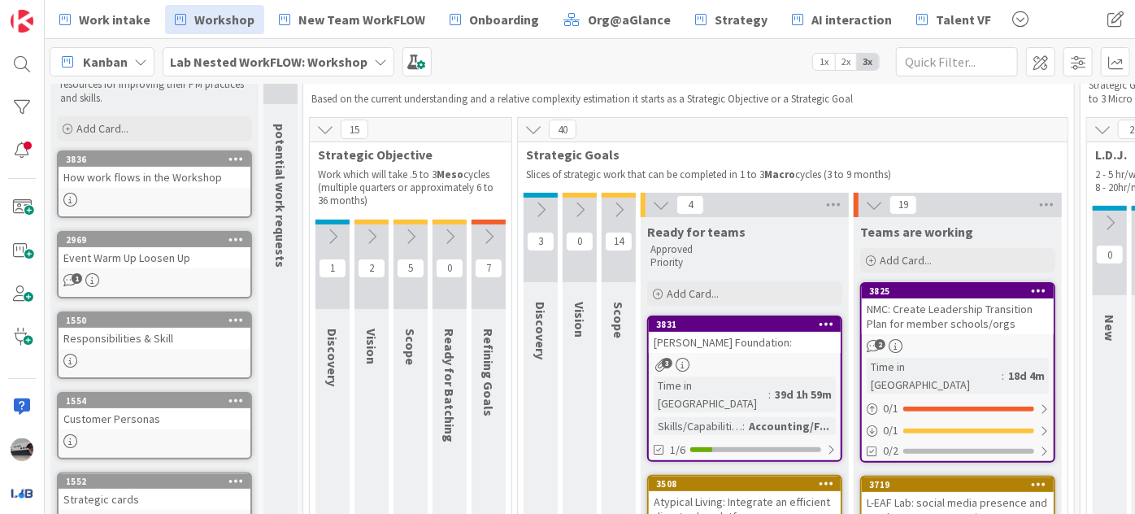
click at [486, 230] on icon at bounding box center [489, 237] width 18 height 18
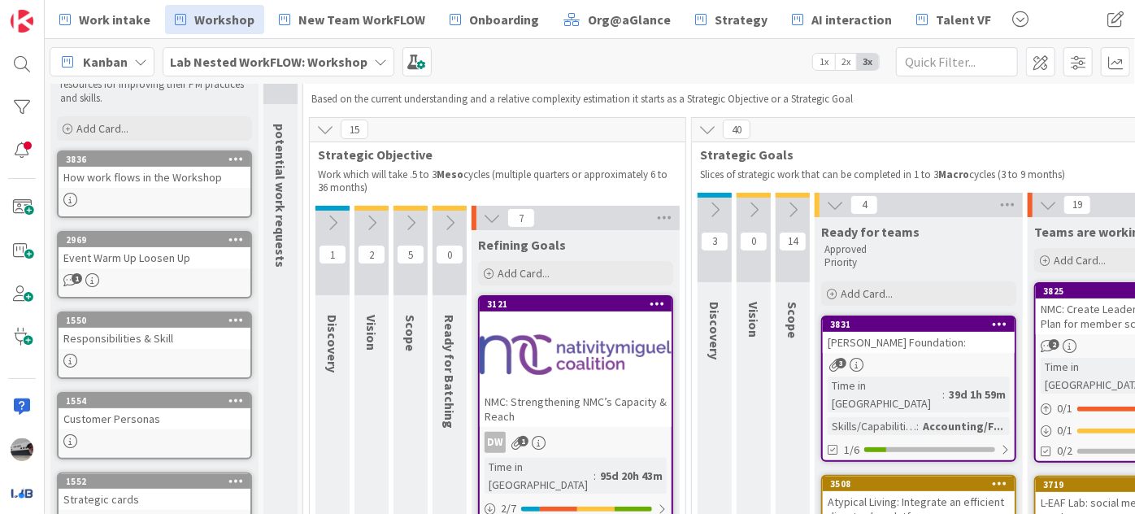
click at [541, 362] on div at bounding box center [576, 354] width 192 height 73
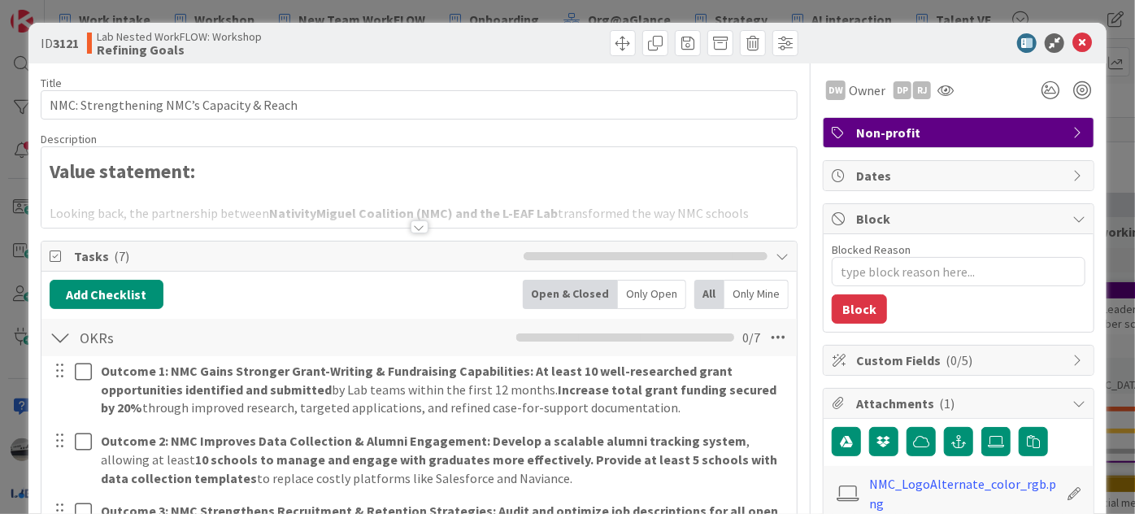
type textarea "x"
click at [414, 230] on div at bounding box center [419, 226] width 18 height 13
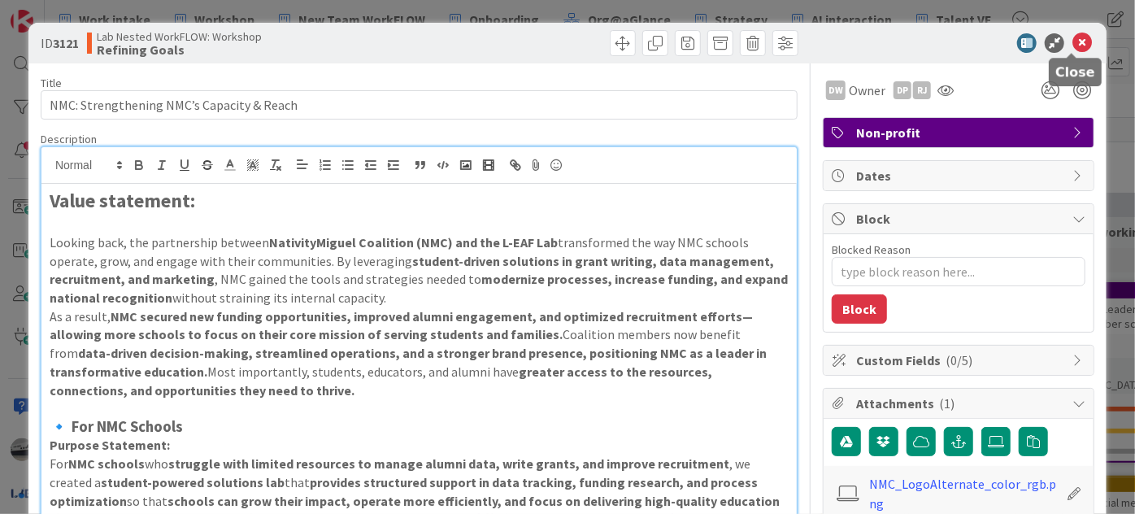
click at [1076, 45] on icon at bounding box center [1082, 43] width 20 height 20
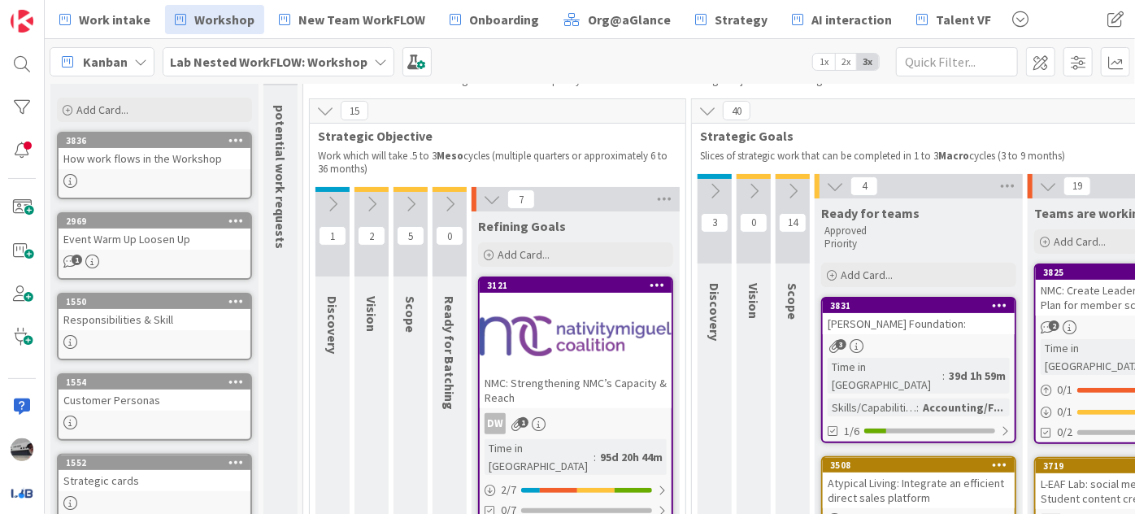
click at [484, 190] on icon at bounding box center [492, 199] width 18 height 18
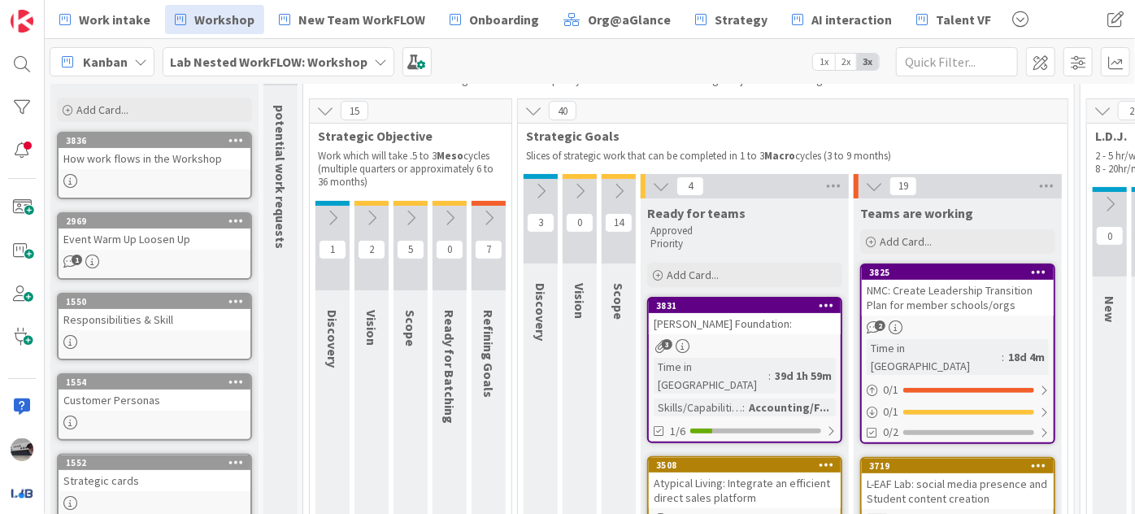
click at [661, 180] on icon at bounding box center [661, 186] width 18 height 18
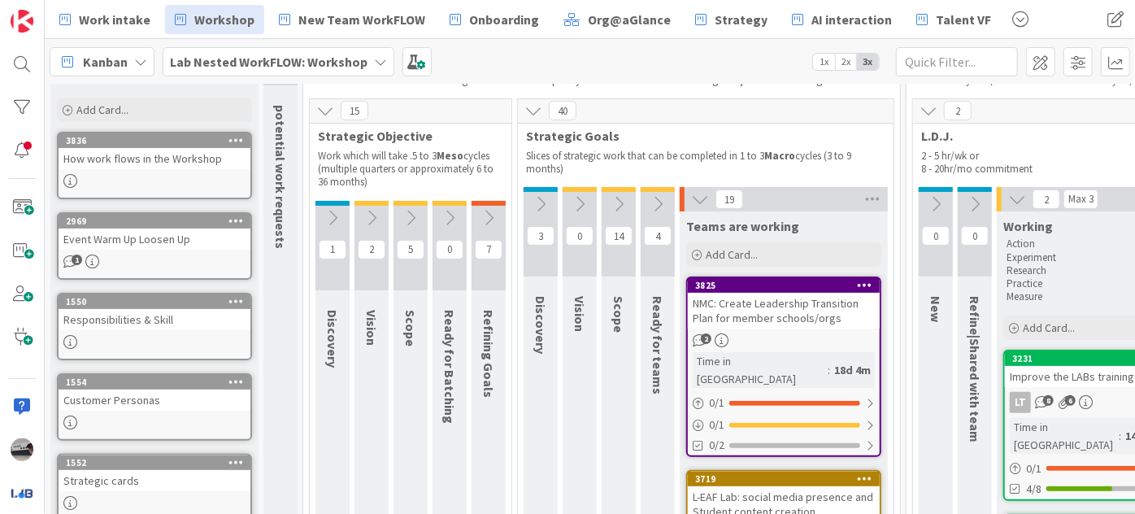
click at [700, 201] on icon at bounding box center [700, 199] width 18 height 18
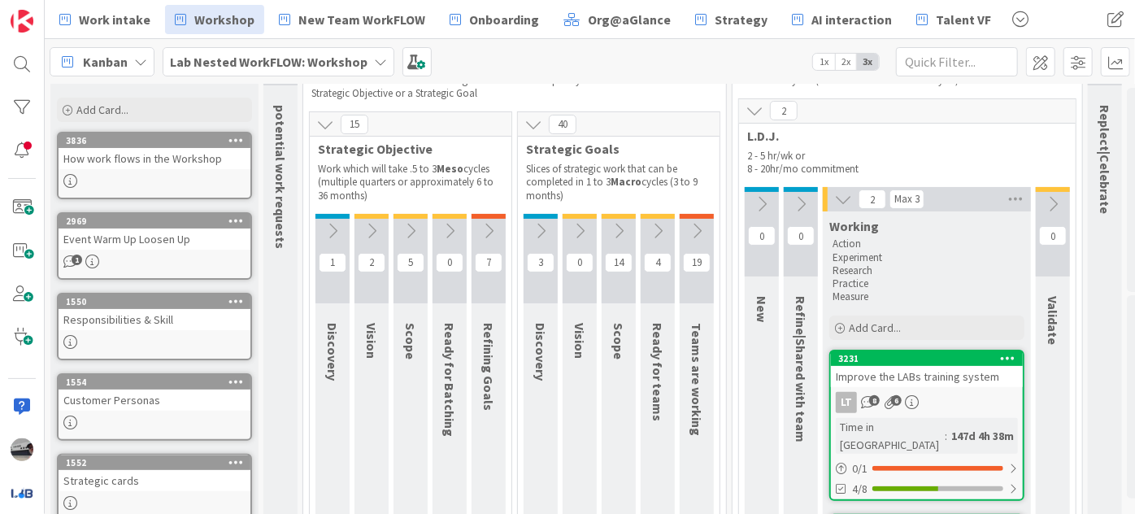
click at [838, 198] on icon at bounding box center [843, 199] width 18 height 18
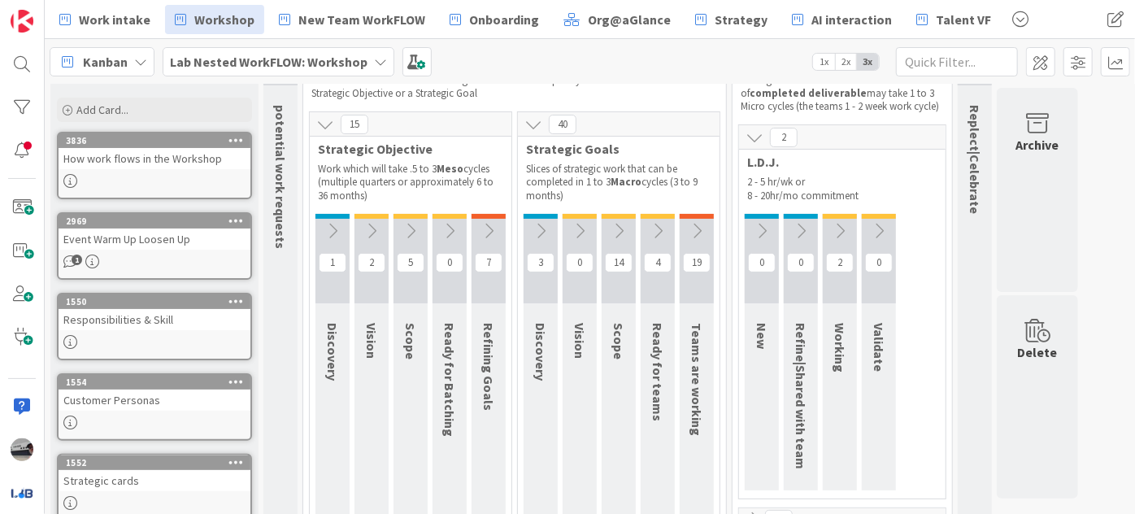
click at [359, 65] on b "Lab Nested WorkFLOW: Workshop" at bounding box center [269, 62] width 198 height 16
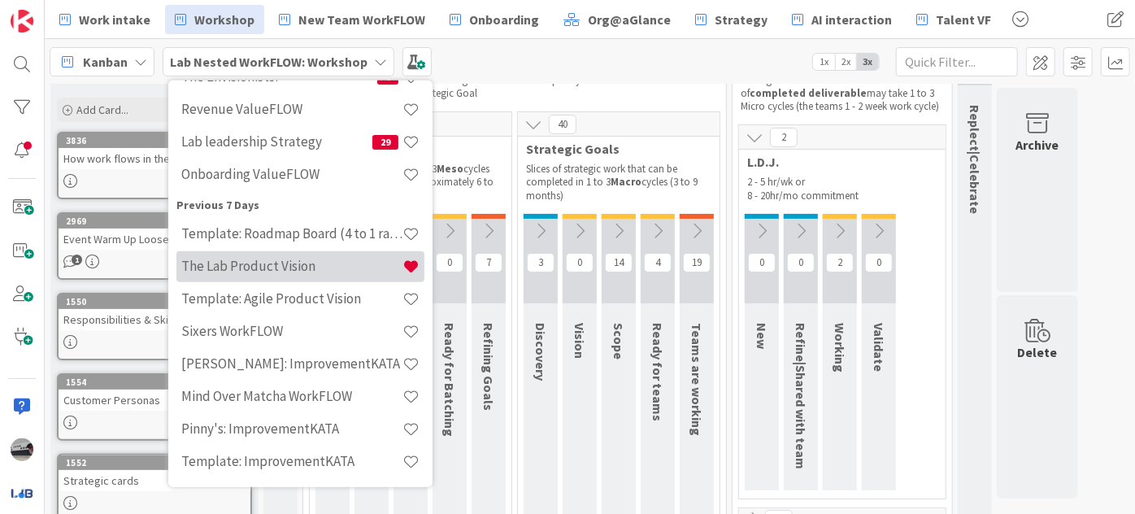
scroll to position [221, 0]
click at [290, 269] on h4 "The Lab Product Vision" at bounding box center [291, 266] width 221 height 16
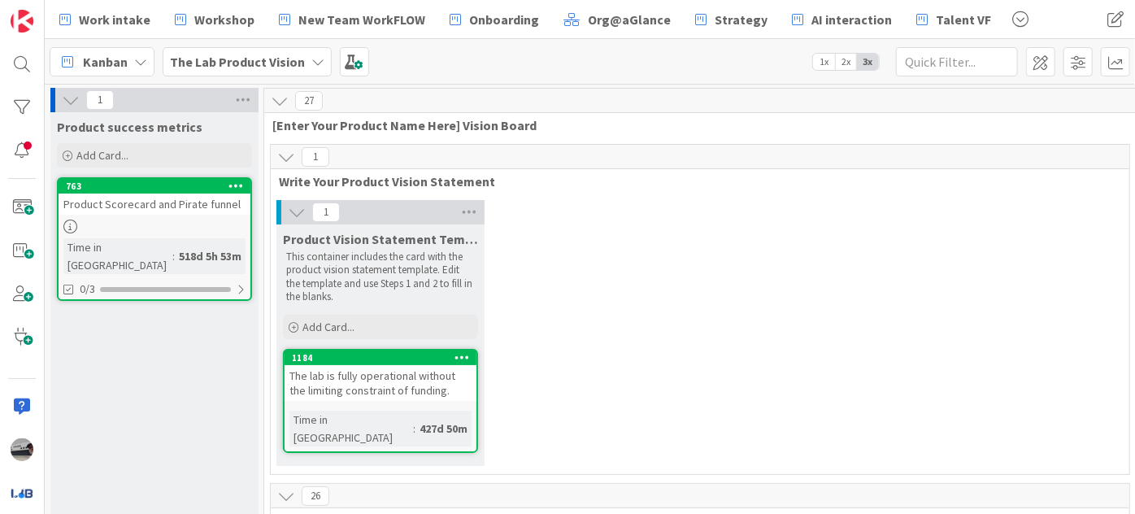
click at [293, 216] on icon at bounding box center [297, 212] width 18 height 18
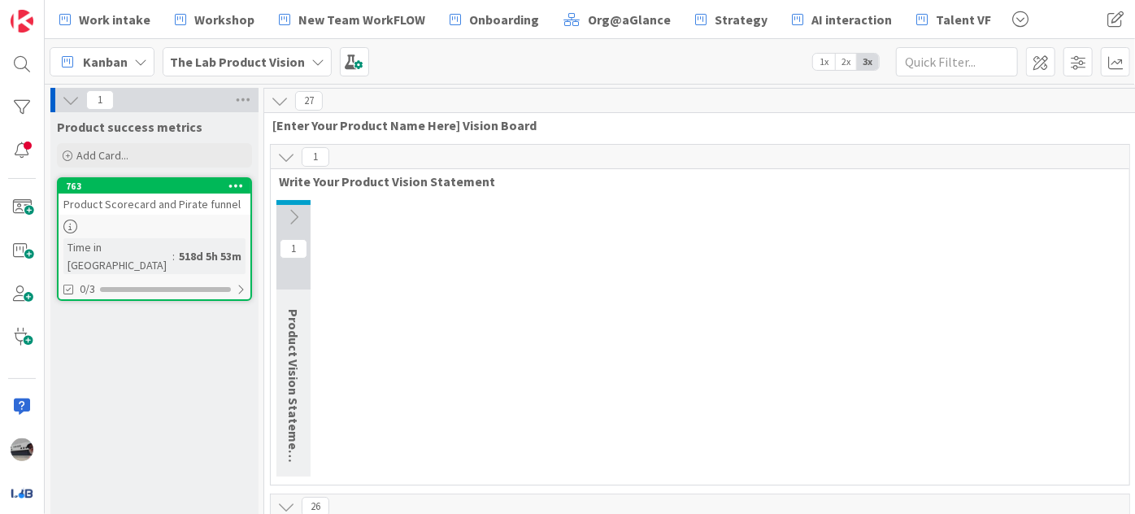
click at [290, 205] on button at bounding box center [293, 217] width 34 height 24
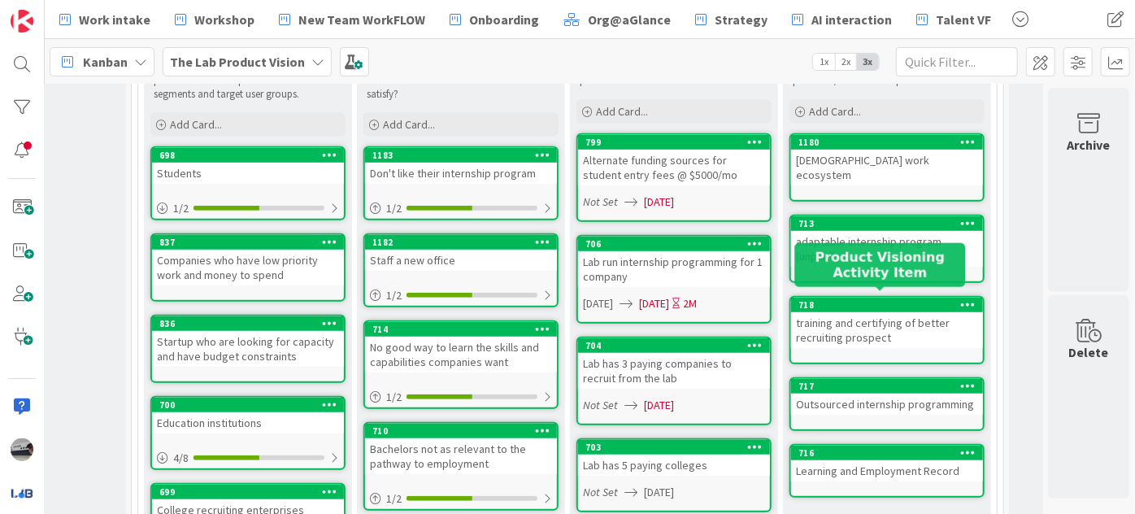
scroll to position [443, 142]
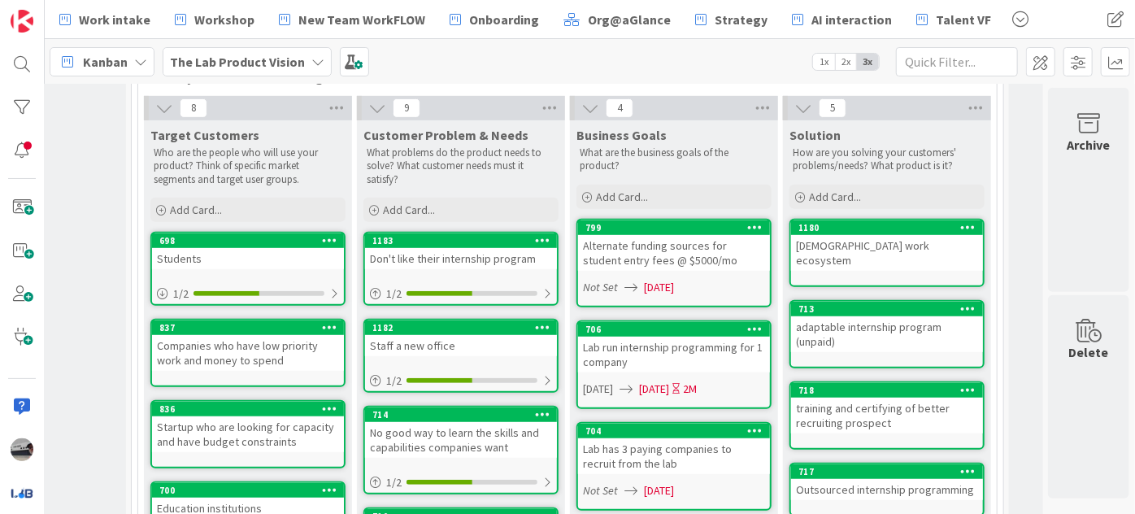
click at [311, 64] on icon at bounding box center [317, 61] width 13 height 13
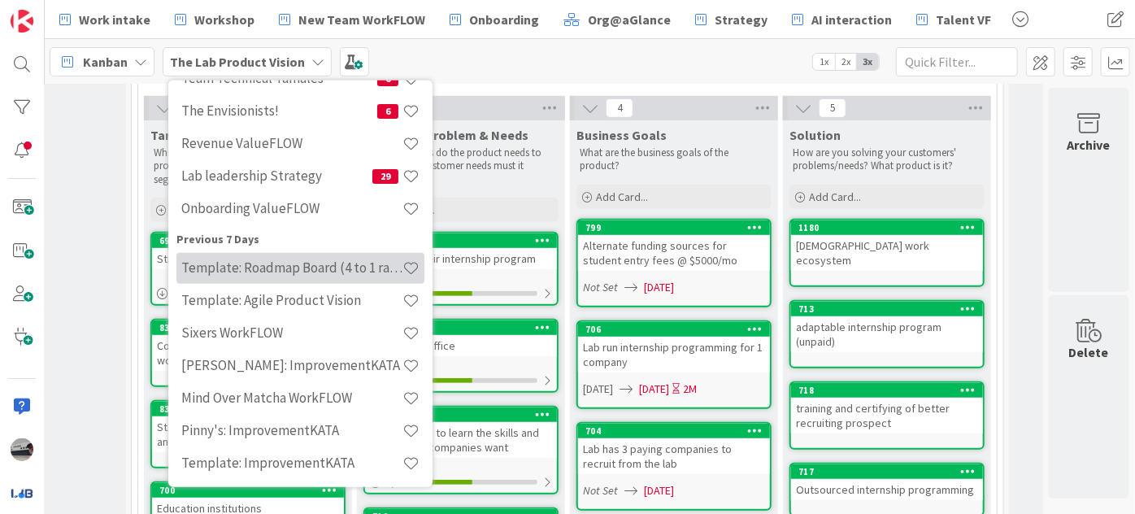
scroll to position [221, 0]
click at [295, 258] on h4 "Template: Roadmap Board (4 to 1 ratio or Annual/Quarterly view)" at bounding box center [291, 266] width 221 height 16
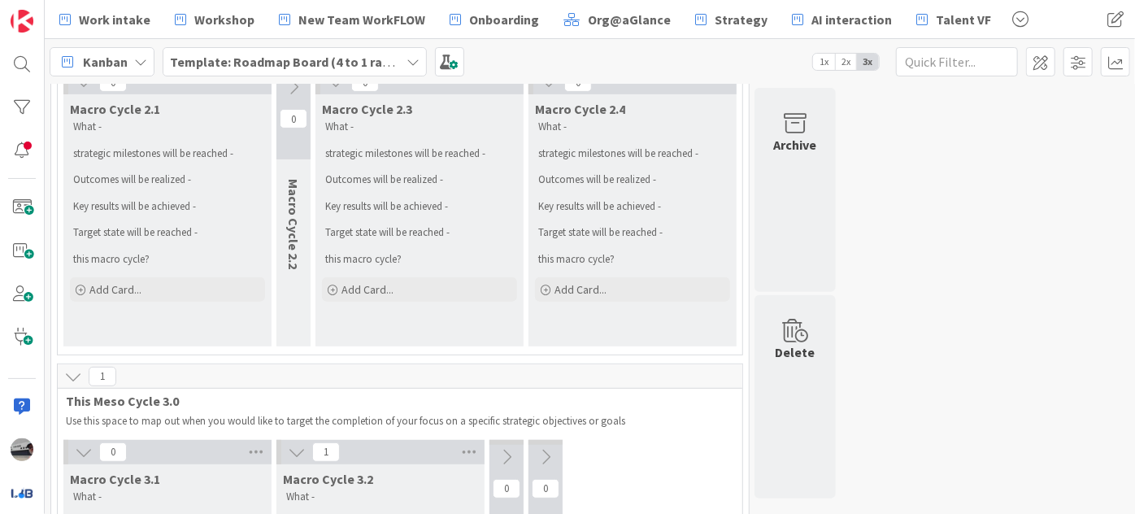
scroll to position [443, 0]
